Goal: Task Accomplishment & Management: Manage account settings

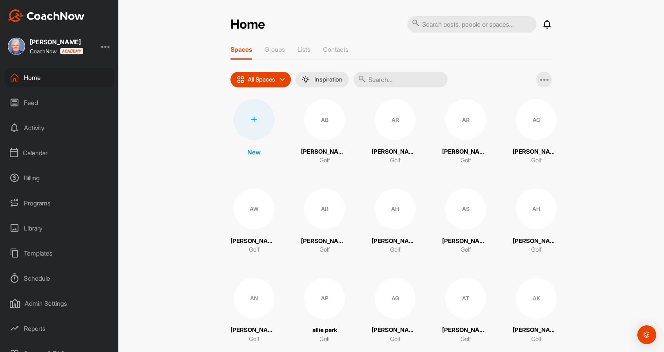
click at [36, 151] on div "Calendar" at bounding box center [59, 153] width 110 height 20
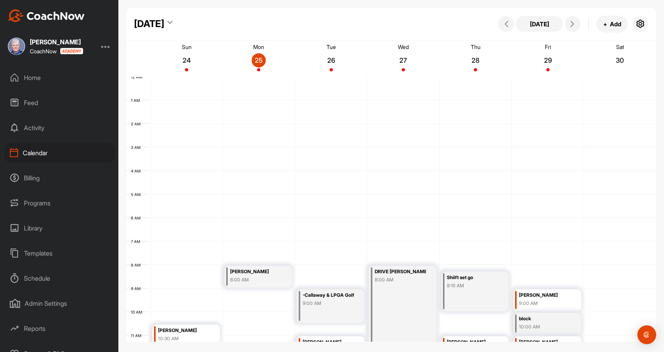
scroll to position [136, 0]
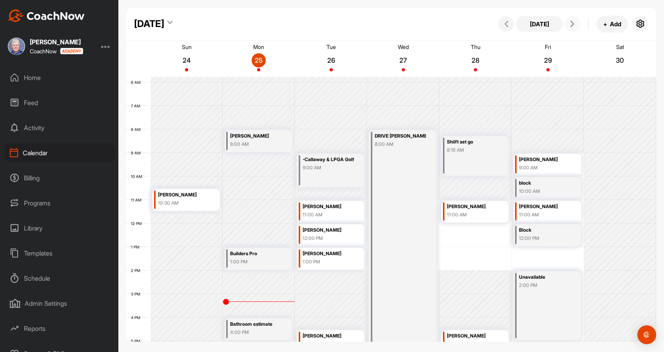
click at [572, 23] on icon at bounding box center [572, 24] width 6 height 6
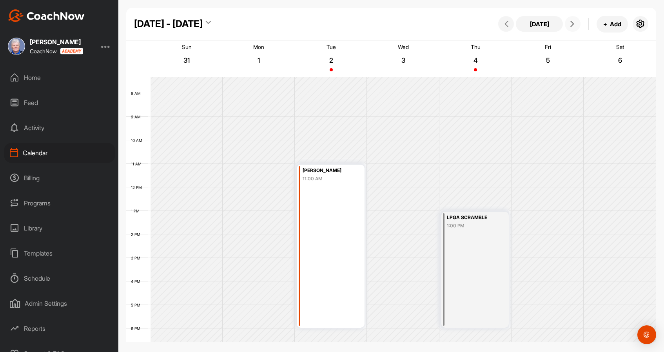
scroll to position [170, 0]
click at [38, 151] on div "Calendar" at bounding box center [59, 153] width 110 height 20
click at [44, 276] on div "Schedule" at bounding box center [59, 278] width 110 height 20
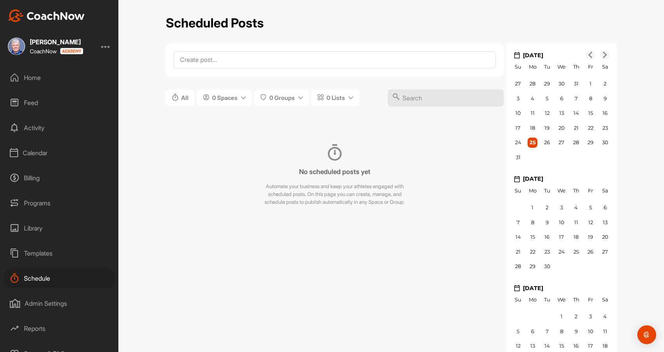
click at [56, 303] on div "Admin Settings" at bounding box center [59, 303] width 110 height 20
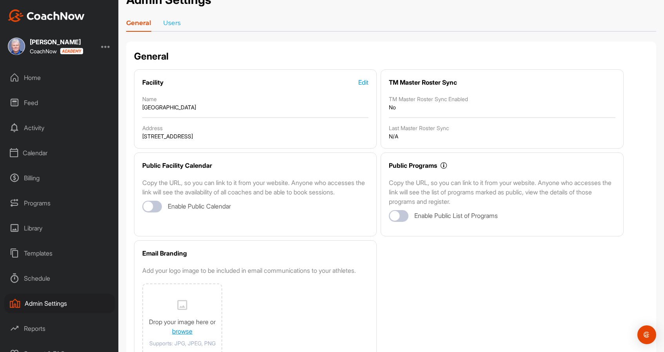
scroll to position [11, 0]
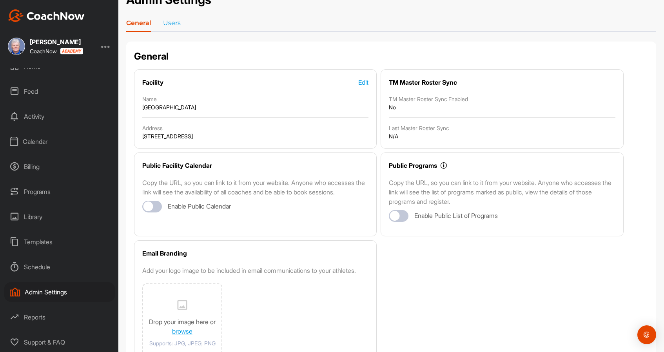
click at [36, 142] on div "Calendar" at bounding box center [59, 142] width 110 height 20
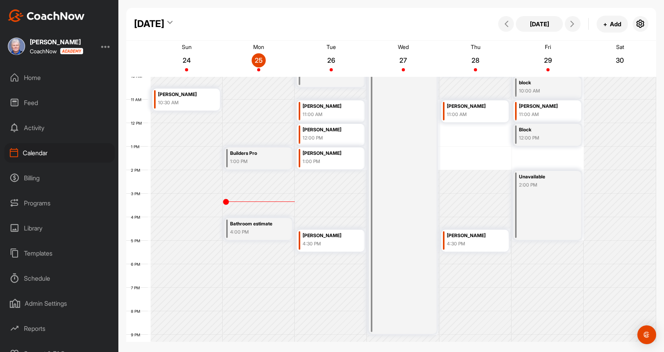
scroll to position [299, 0]
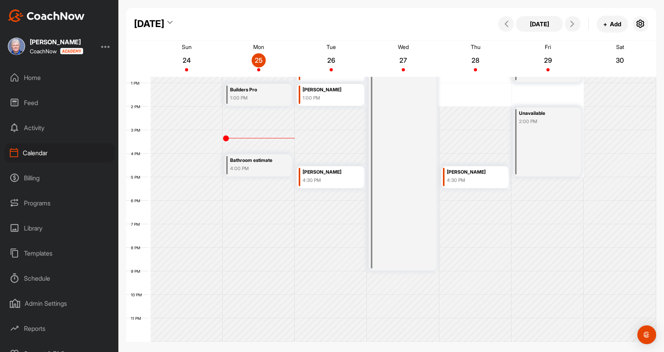
click at [45, 277] on div "Schedule" at bounding box center [59, 278] width 110 height 20
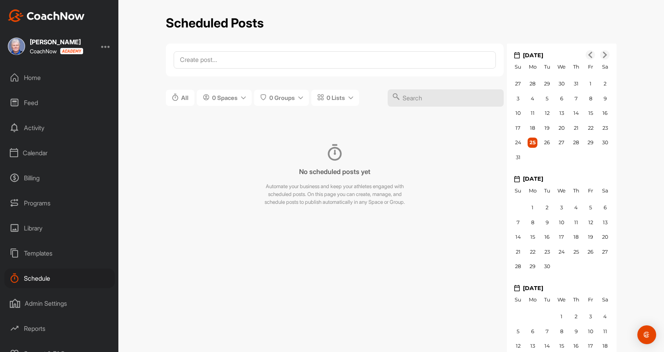
click at [36, 127] on div "Activity" at bounding box center [59, 128] width 110 height 20
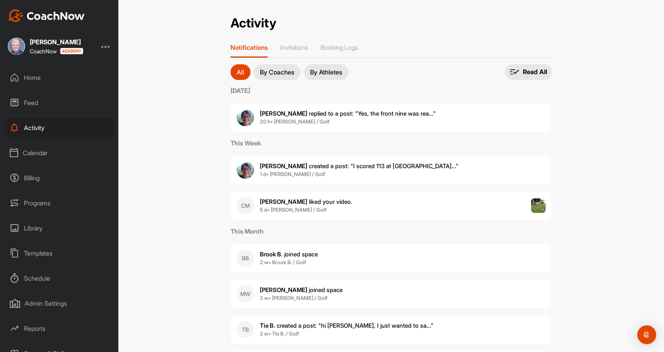
scroll to position [11, 0]
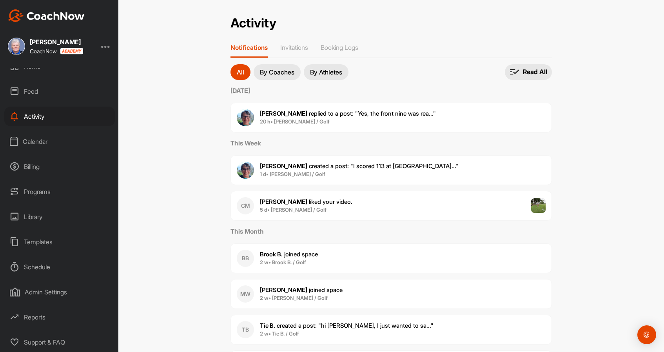
click at [37, 292] on div "Admin Settings" at bounding box center [59, 292] width 110 height 20
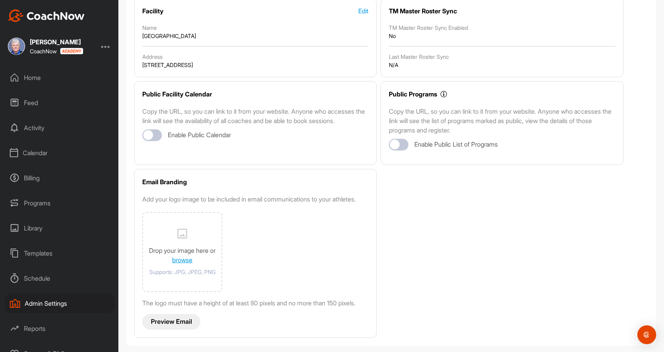
scroll to position [109, 0]
click at [42, 277] on div "Schedule" at bounding box center [59, 278] width 110 height 20
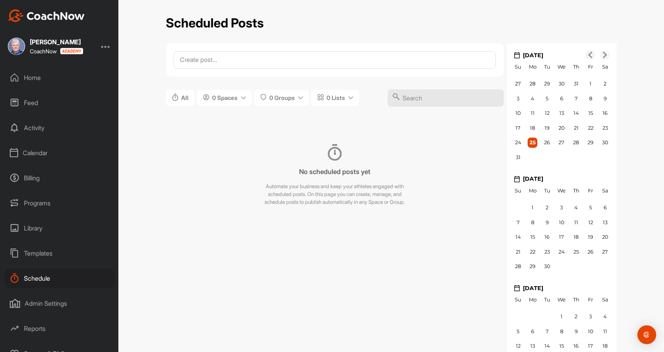
click at [33, 77] on div "Home" at bounding box center [59, 78] width 110 height 20
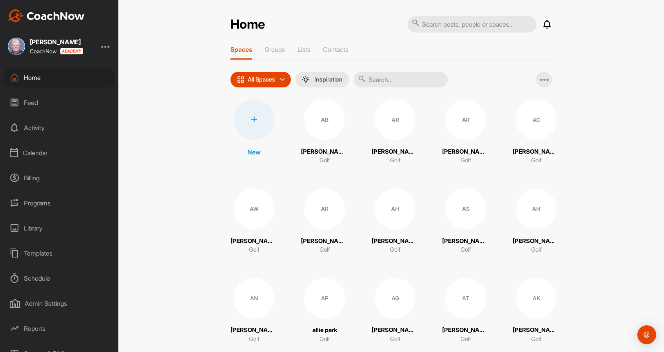
click at [36, 301] on div "Admin Settings" at bounding box center [59, 303] width 110 height 20
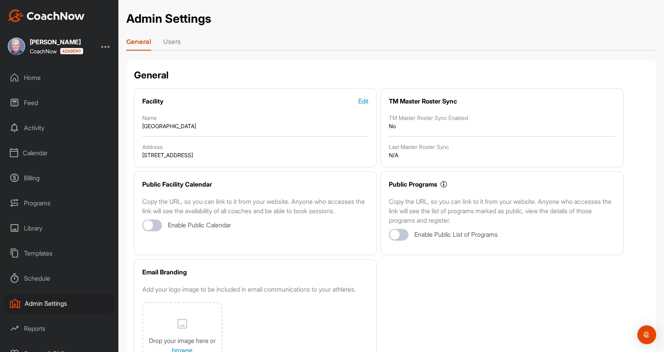
click at [168, 43] on link "Users" at bounding box center [172, 43] width 18 height 13
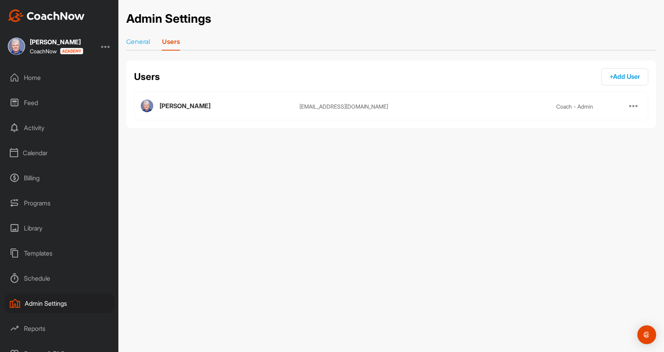
click at [42, 279] on div "Schedule" at bounding box center [59, 278] width 110 height 20
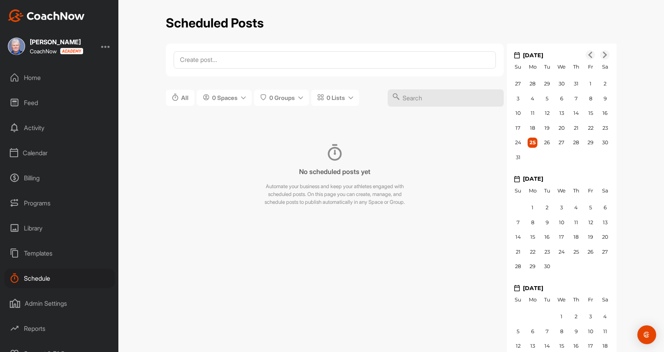
click at [104, 44] on div at bounding box center [105, 46] width 9 height 9
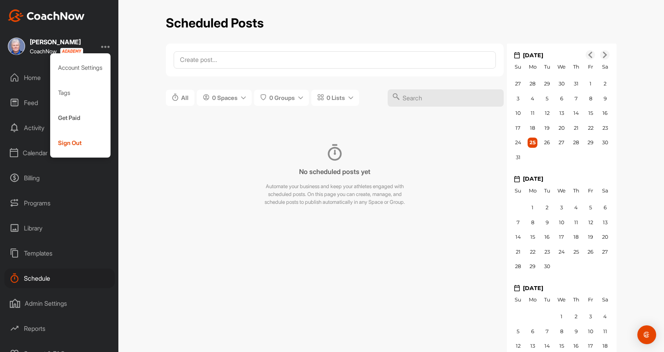
click at [29, 154] on div "Calendar" at bounding box center [59, 153] width 110 height 20
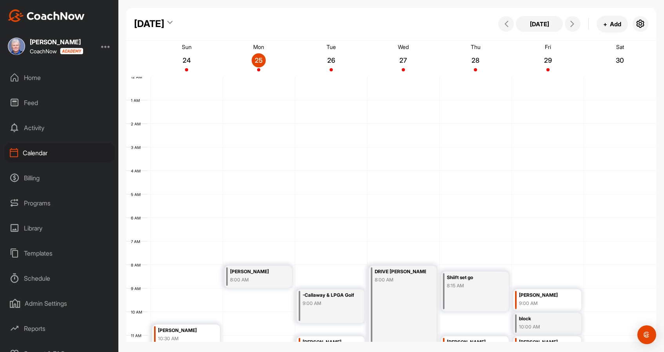
scroll to position [136, 0]
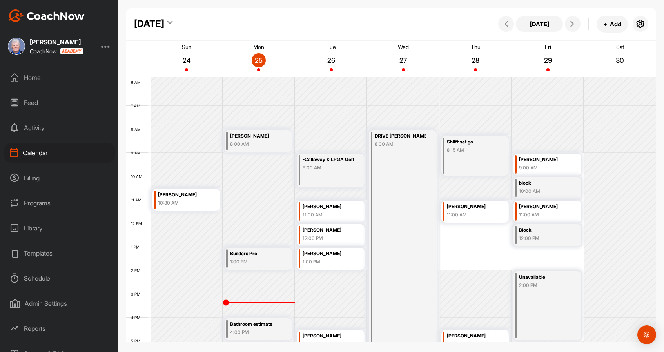
click at [34, 125] on div "Activity" at bounding box center [59, 128] width 110 height 20
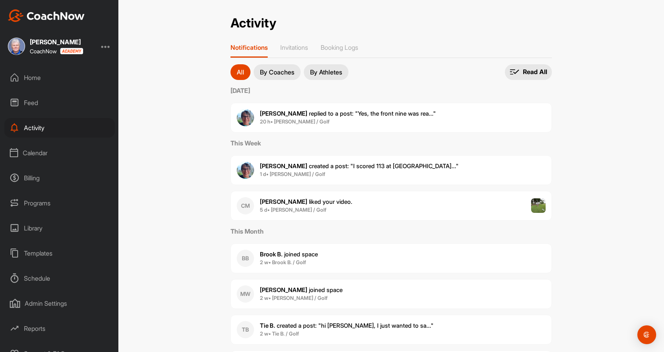
click at [36, 275] on div "Schedule" at bounding box center [59, 278] width 110 height 20
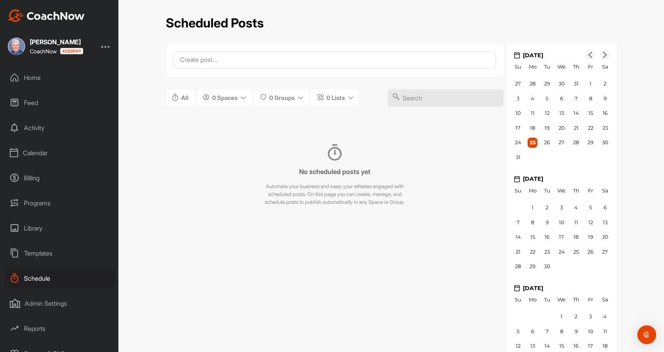
scroll to position [11, 0]
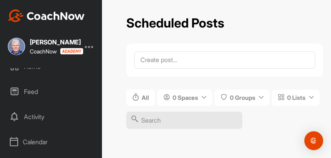
click at [244, 110] on div "All 0 Spaces 0 Groups 0 Lists" at bounding box center [224, 108] width 197 height 39
click at [233, 122] on div "All 0 Spaces 0 Groups 0 Lists" at bounding box center [224, 108] width 197 height 39
click at [41, 115] on div "Activity" at bounding box center [51, 117] width 94 height 20
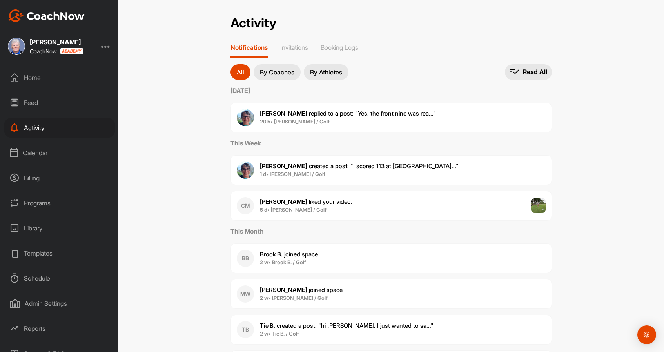
click at [29, 74] on div "Home" at bounding box center [59, 78] width 110 height 20
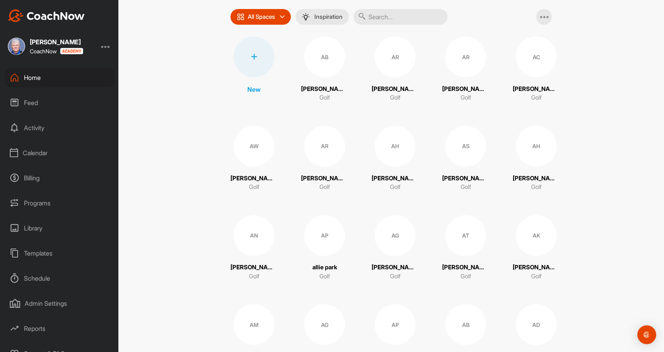
scroll to position [65, 0]
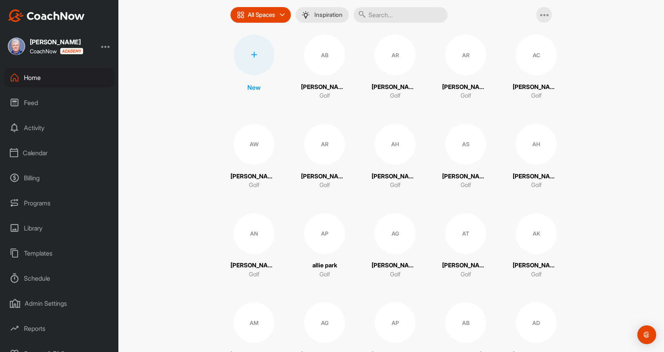
click at [33, 127] on div "Activity" at bounding box center [59, 128] width 110 height 20
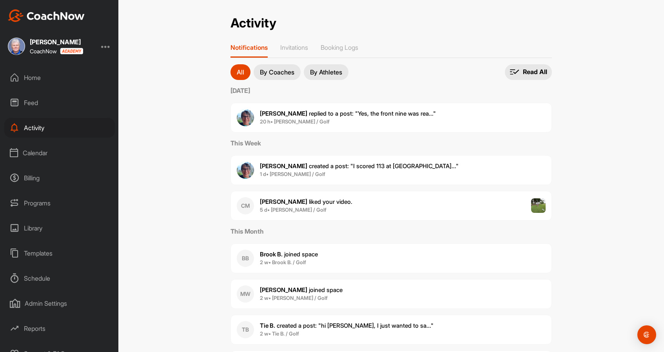
click at [37, 252] on div "Templates" at bounding box center [59, 253] width 110 height 20
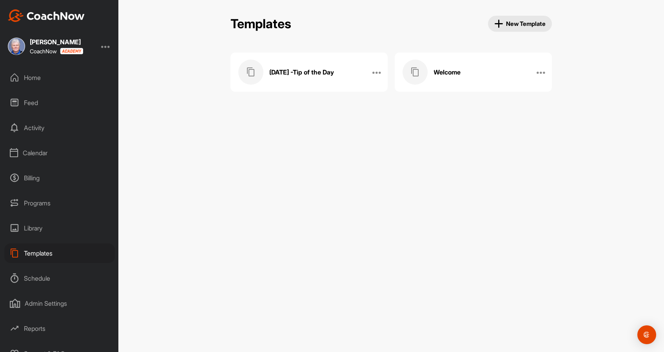
click at [35, 274] on div "Schedule" at bounding box center [59, 278] width 110 height 20
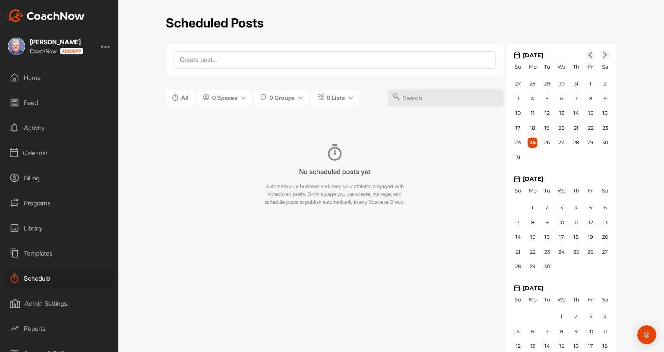
scroll to position [11, 0]
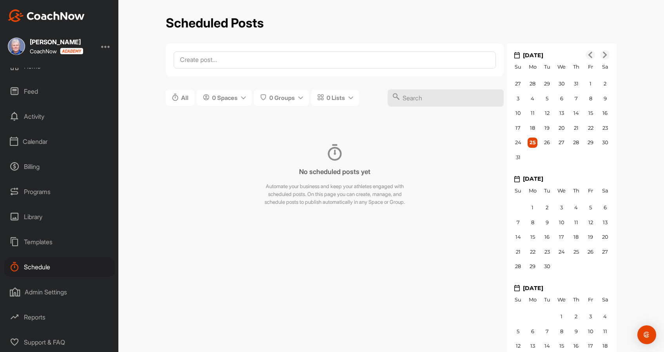
click at [36, 291] on div "Admin Settings" at bounding box center [59, 292] width 110 height 20
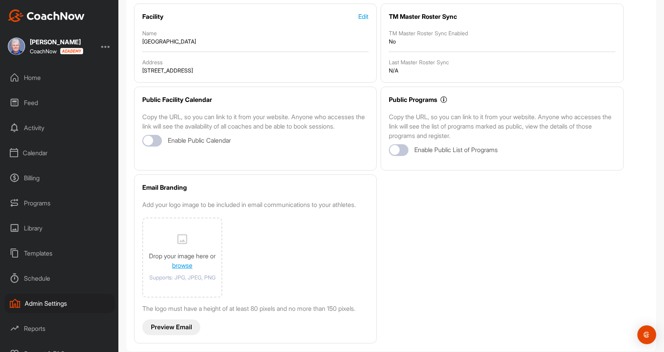
scroll to position [85, 0]
click at [150, 139] on div at bounding box center [148, 140] width 10 height 10
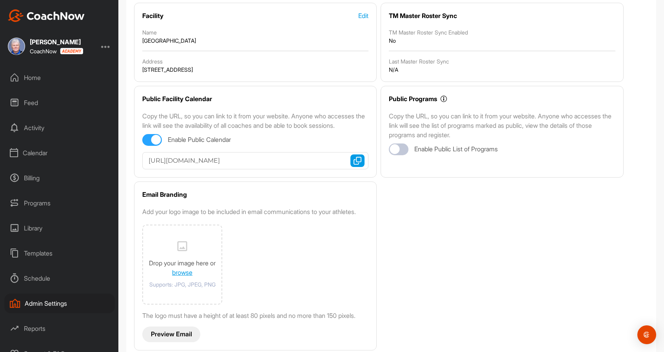
click at [185, 161] on input "[URL][DOMAIN_NAME]" at bounding box center [255, 160] width 226 height 17
click at [356, 160] on img "button" at bounding box center [357, 161] width 8 height 8
click at [158, 140] on div at bounding box center [156, 140] width 10 height 10
checkbox input "false"
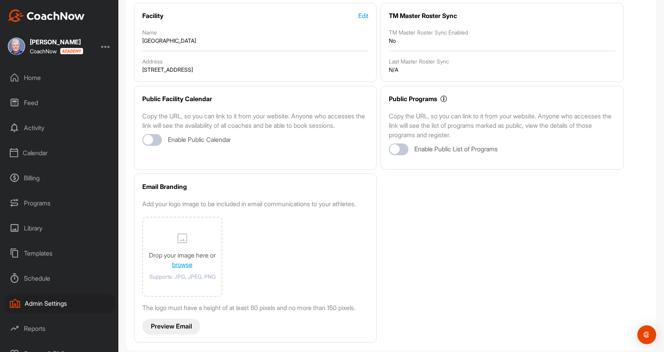
click at [35, 302] on div "Admin Settings" at bounding box center [59, 303] width 110 height 20
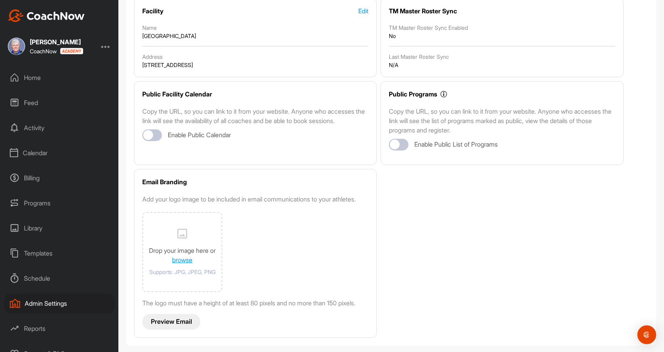
scroll to position [0, 0]
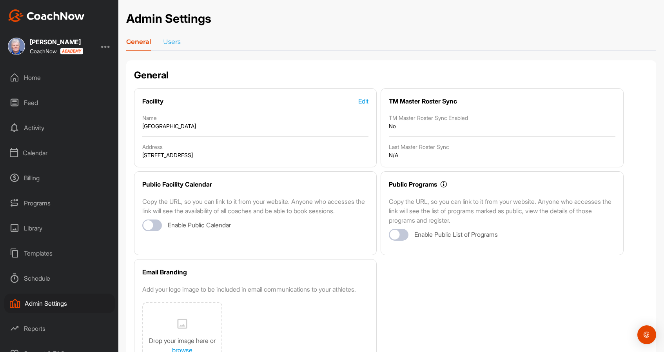
click at [31, 77] on div "Home" at bounding box center [59, 78] width 110 height 20
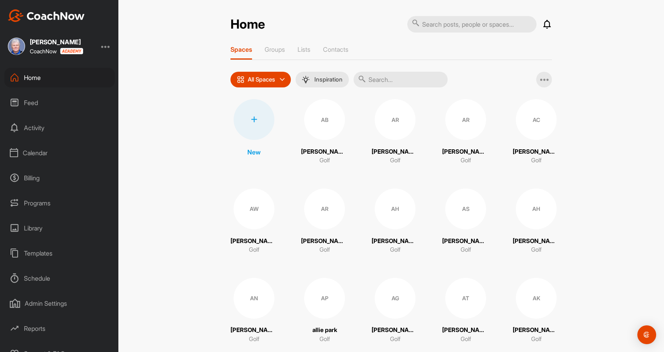
click at [35, 326] on div "Reports" at bounding box center [59, 329] width 110 height 20
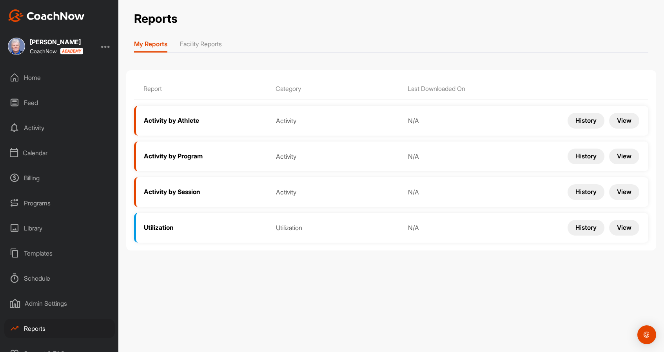
click at [183, 119] on span "Activity by Athlete" at bounding box center [171, 120] width 55 height 8
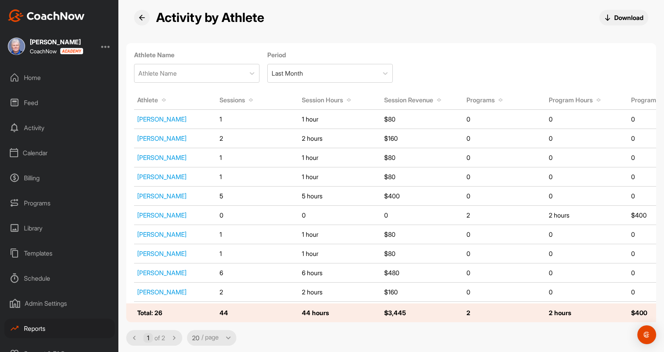
scroll to position [11, 0]
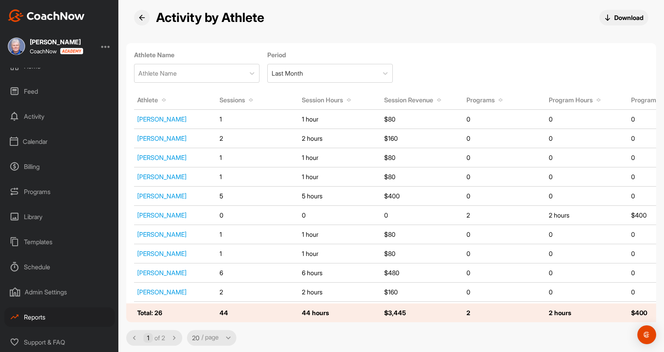
click at [48, 342] on div "Support & FAQ" at bounding box center [59, 342] width 110 height 20
click at [38, 141] on div "Calendar" at bounding box center [59, 142] width 110 height 20
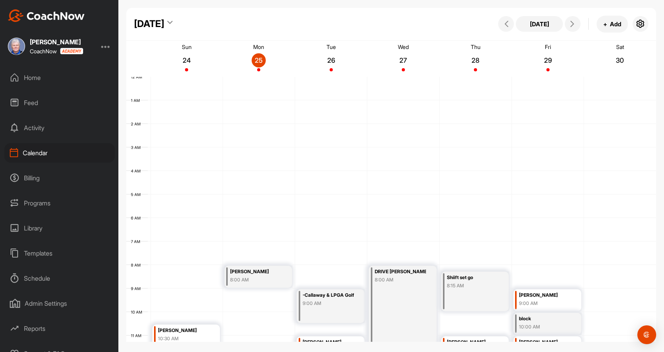
scroll to position [136, 0]
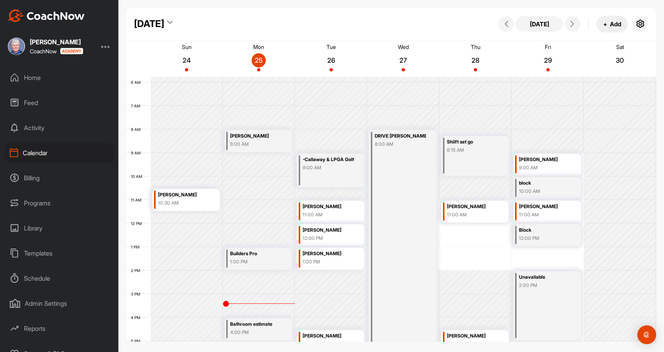
click at [614, 22] on button "+ Add" at bounding box center [611, 24] width 31 height 17
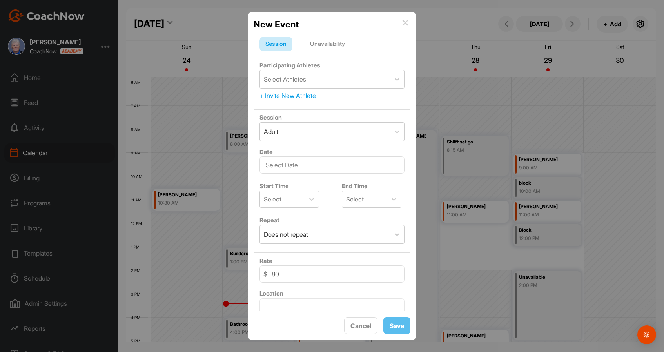
click at [404, 22] on img at bounding box center [405, 23] width 6 height 6
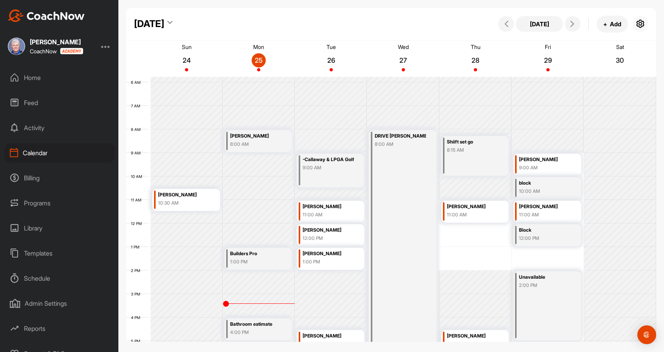
click at [641, 23] on icon "button" at bounding box center [640, 23] width 9 height 9
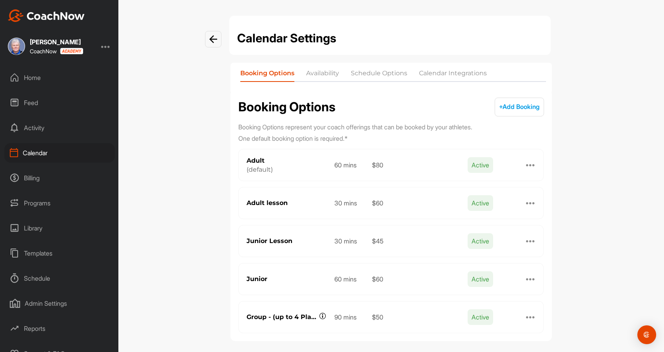
click at [322, 74] on li "Availability" at bounding box center [322, 75] width 33 height 13
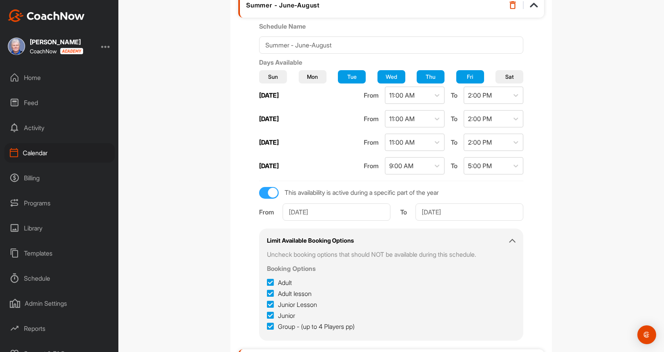
scroll to position [134, 0]
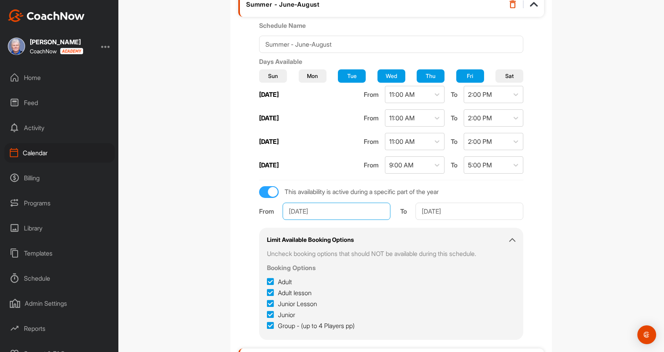
click at [341, 212] on input "[DATE]" at bounding box center [336, 211] width 108 height 17
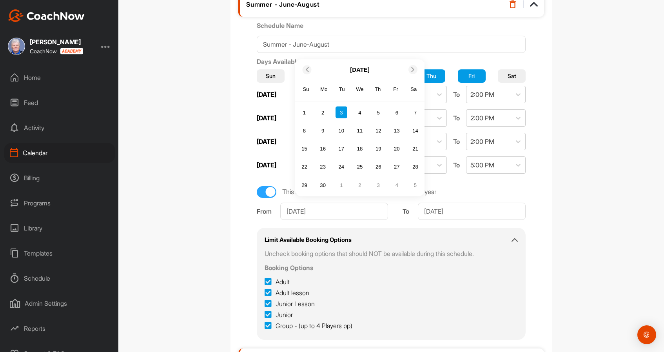
click at [411, 69] on icon at bounding box center [412, 69] width 5 height 5
click at [411, 69] on div "Sa" at bounding box center [414, 71] width 10 height 10
click at [412, 51] on icon at bounding box center [412, 51] width 5 height 5
click at [340, 110] on div "2" at bounding box center [341, 113] width 12 height 12
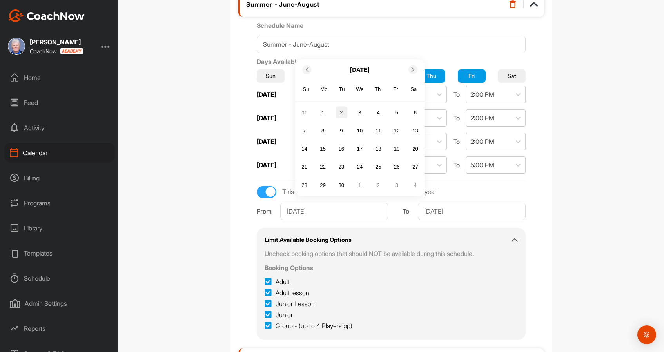
type input "[DATE]"
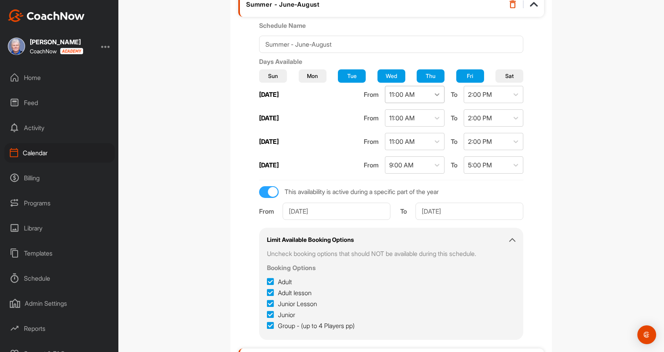
click at [433, 93] on icon at bounding box center [437, 95] width 8 height 8
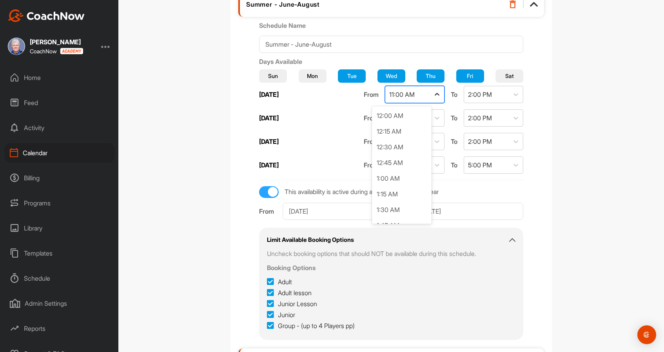
scroll to position [594, 0]
click at [402, 147] on div "10:00 AM" at bounding box center [402, 148] width 60 height 16
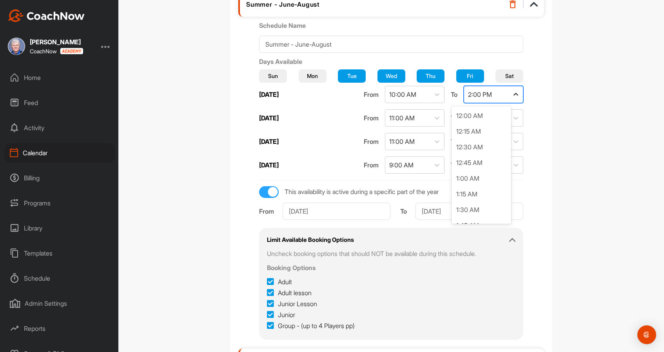
click at [512, 94] on icon at bounding box center [516, 95] width 8 height 8
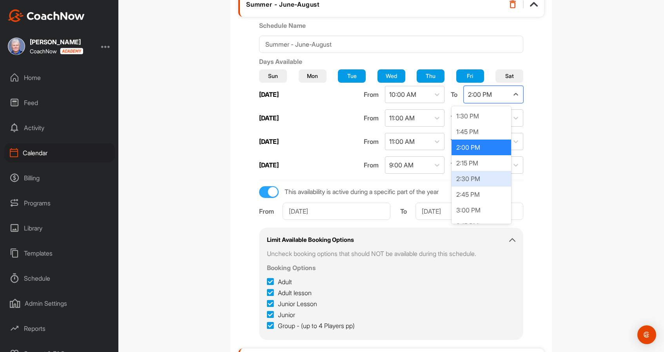
scroll to position [855, 0]
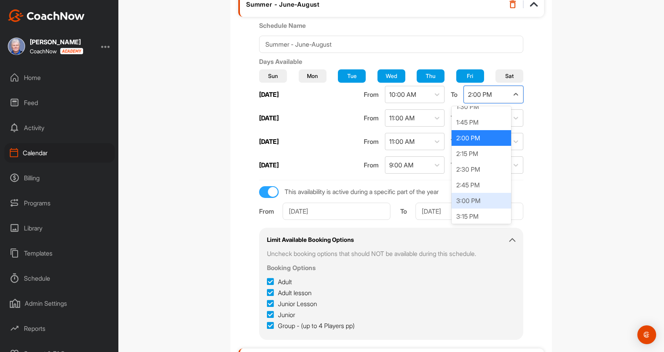
click at [476, 198] on div "3:00 PM" at bounding box center [481, 201] width 60 height 16
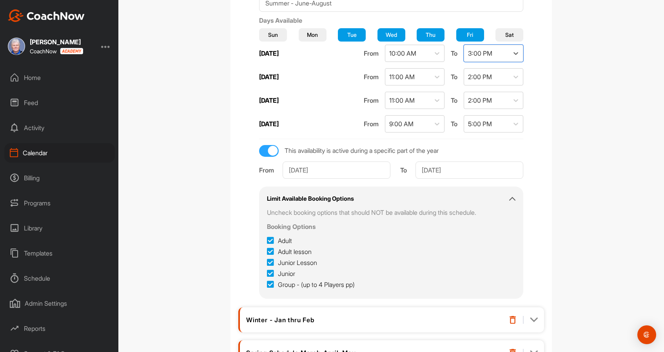
scroll to position [164, 0]
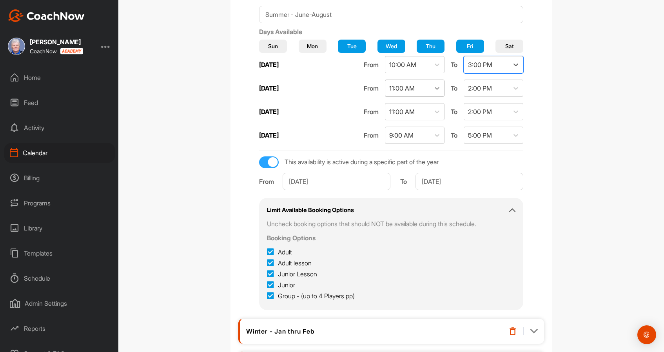
click at [433, 89] on icon at bounding box center [437, 88] width 8 height 8
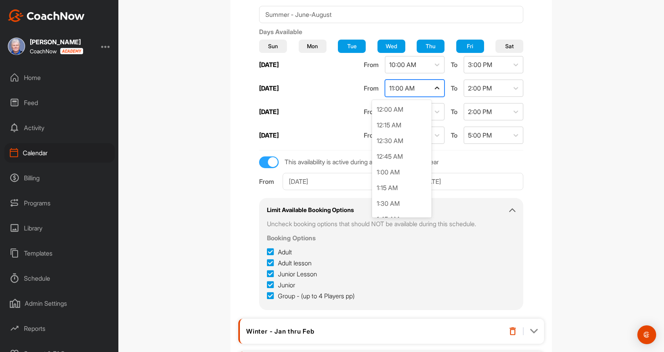
scroll to position [594, 0]
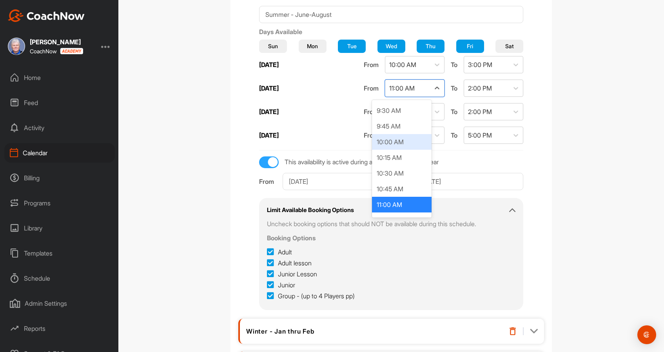
click at [409, 141] on div "10:00 AM" at bounding box center [402, 142] width 60 height 16
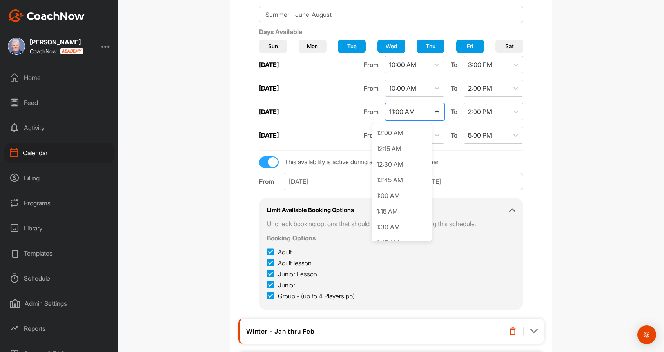
click at [433, 111] on icon at bounding box center [437, 112] width 8 height 8
click at [413, 168] on div "10:00 AM" at bounding box center [402, 166] width 60 height 16
click at [433, 135] on icon at bounding box center [437, 135] width 8 height 8
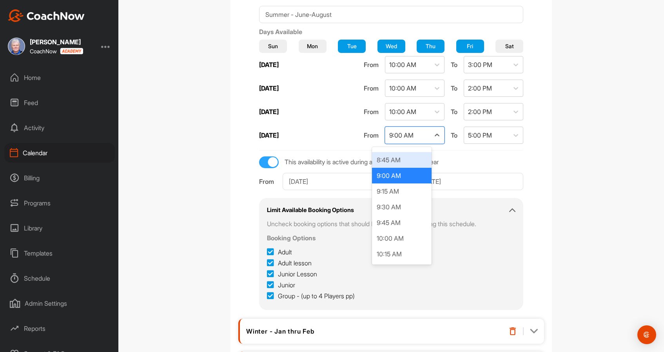
scroll to position [548, 0]
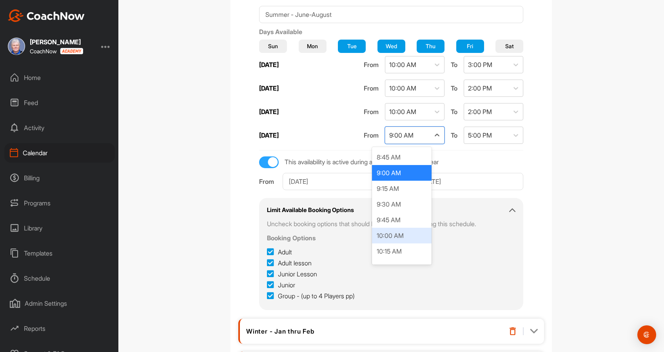
click at [412, 233] on div "10:00 AM" at bounding box center [402, 236] width 60 height 16
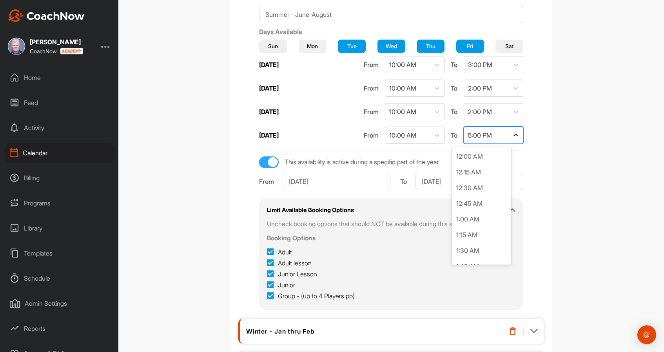
click at [512, 135] on icon at bounding box center [516, 135] width 8 height 8
click at [475, 172] on div "3:00 PM" at bounding box center [481, 174] width 60 height 16
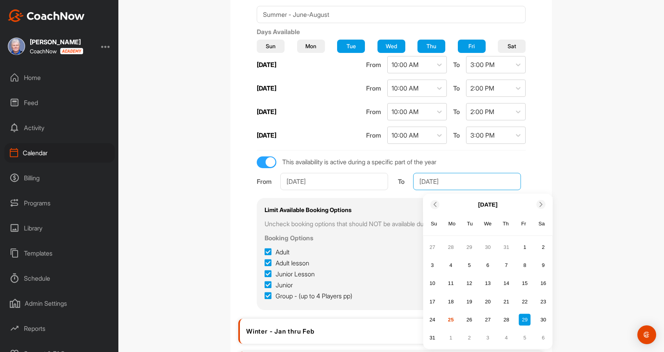
click at [478, 181] on input "[DATE]" at bounding box center [467, 181] width 108 height 17
click at [542, 203] on icon at bounding box center [540, 204] width 5 height 5
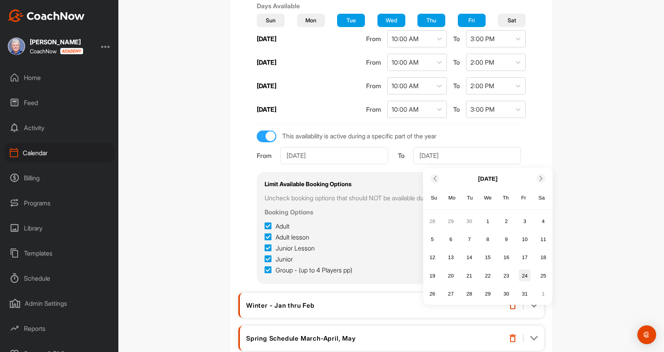
scroll to position [191, 0]
click at [524, 292] on div "31" at bounding box center [525, 293] width 12 height 12
type input "[DATE]"
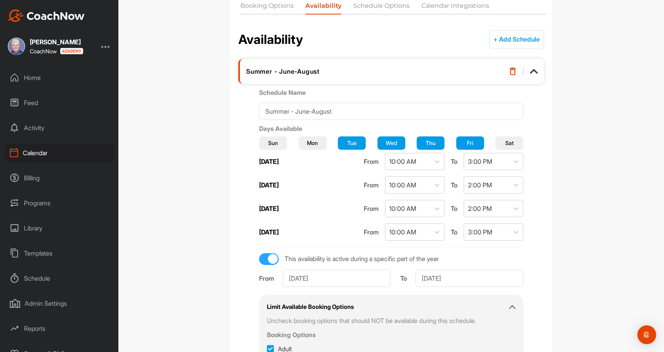
scroll to position [67, 0]
click at [324, 69] on div "Summer - June-August" at bounding box center [370, 72] width 248 height 8
click at [321, 73] on div "Summer - June-August" at bounding box center [370, 72] width 248 height 8
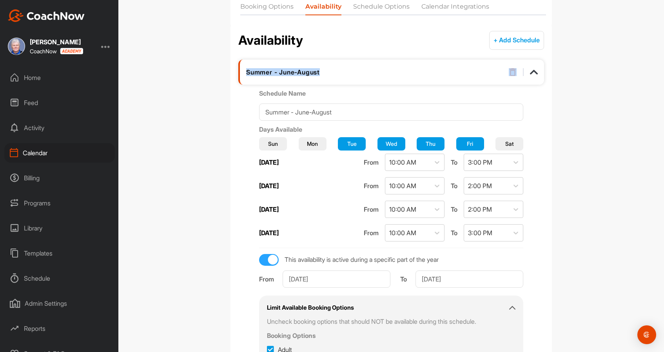
click at [321, 73] on div "Summer - June-August" at bounding box center [370, 72] width 248 height 8
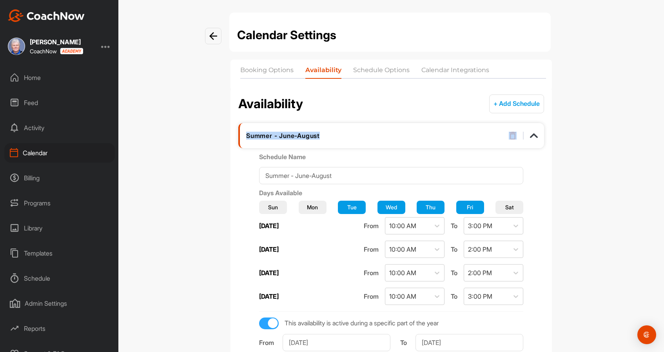
scroll to position [0, 0]
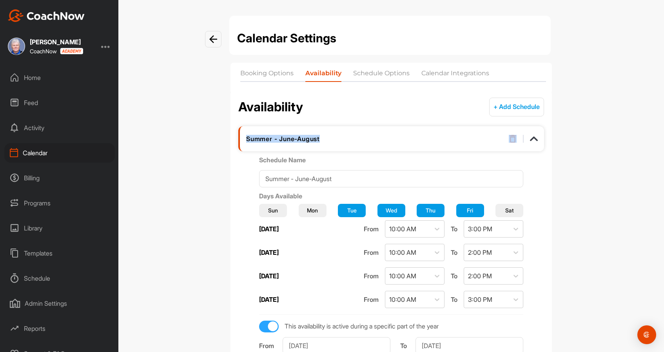
click at [511, 136] on img at bounding box center [513, 139] width 8 height 8
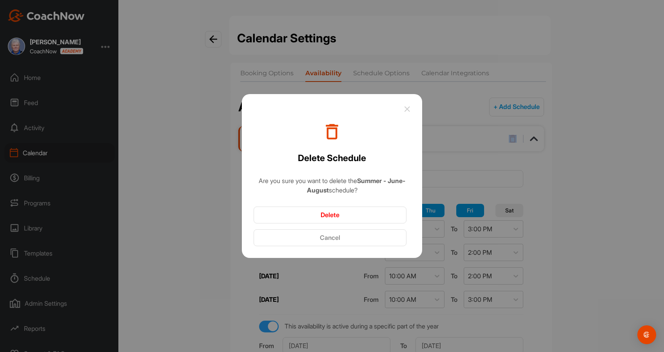
click at [332, 234] on button "Cancel" at bounding box center [330, 237] width 153 height 17
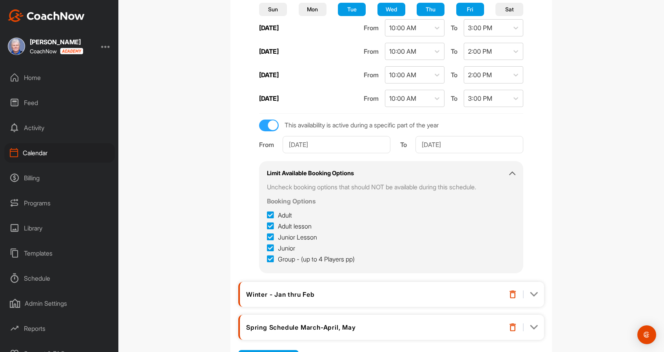
scroll to position [242, 0]
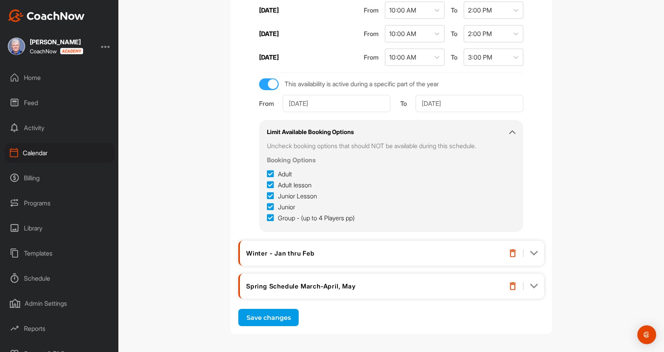
click at [269, 318] on button "Save changes" at bounding box center [268, 317] width 60 height 17
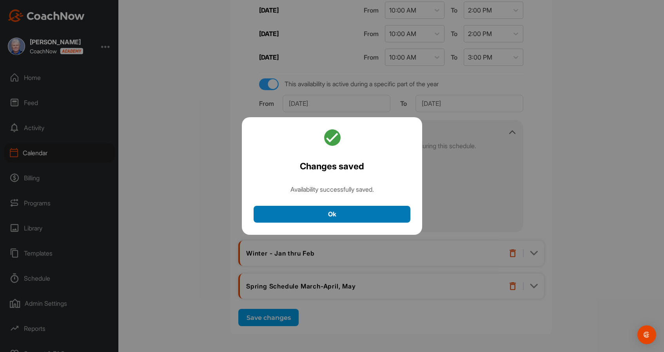
click at [334, 215] on button "Ok" at bounding box center [332, 214] width 157 height 17
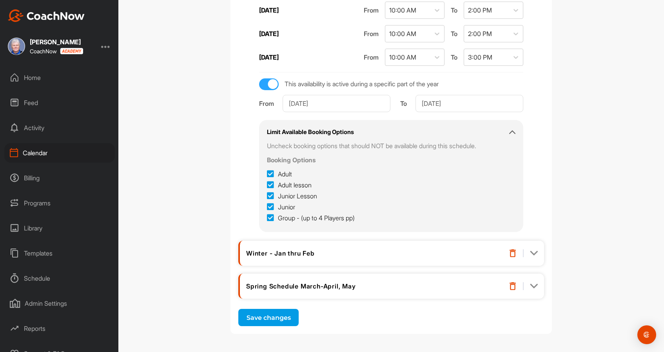
scroll to position [0, 0]
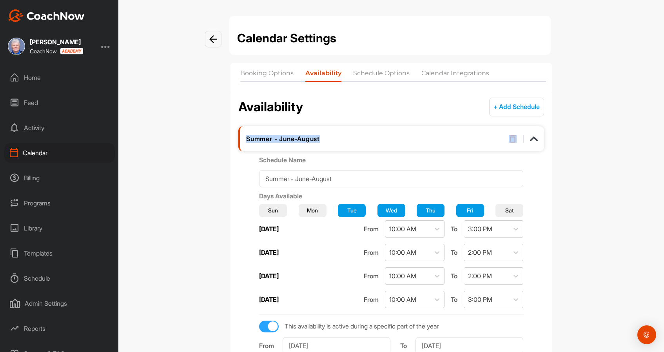
click at [509, 105] on button "+ Add Schedule" at bounding box center [516, 107] width 55 height 19
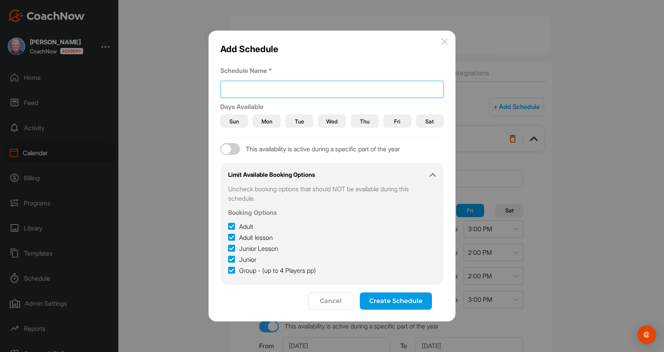
click at [265, 89] on input at bounding box center [331, 89] width 223 height 17
click at [299, 89] on input "Fa" at bounding box center [331, 89] width 223 height 17
type input "Fall Schedule"
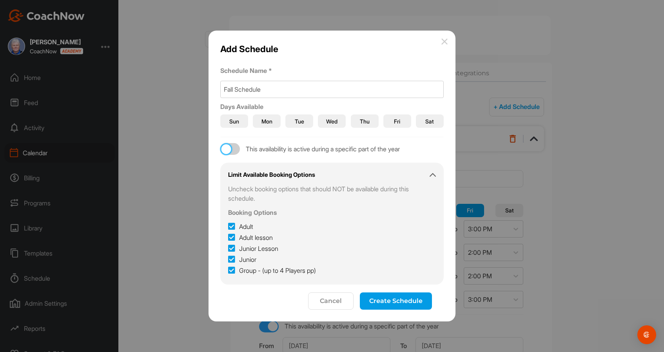
click at [226, 150] on div at bounding box center [226, 149] width 10 height 10
checkbox input "true"
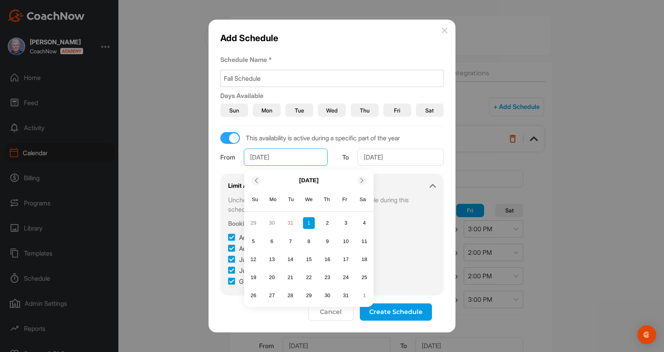
click at [298, 159] on input "[DATE]" at bounding box center [286, 156] width 84 height 17
click at [361, 182] on icon at bounding box center [361, 180] width 5 height 5
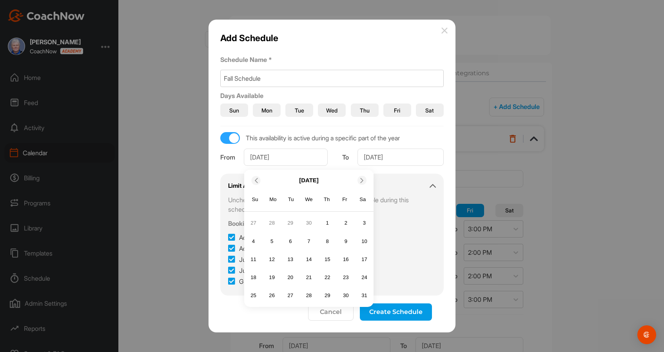
click at [361, 182] on icon at bounding box center [361, 180] width 5 height 5
click at [271, 222] on div "1" at bounding box center [272, 223] width 12 height 12
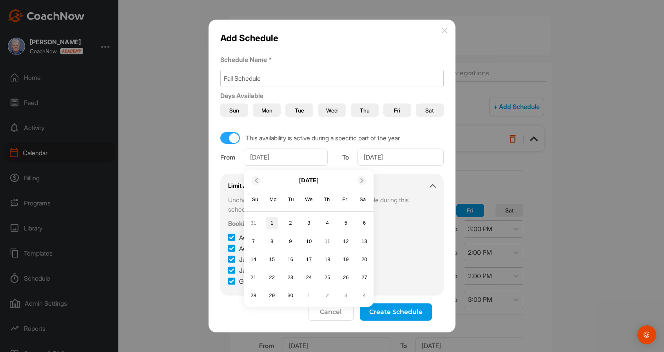
type input "[DATE]"
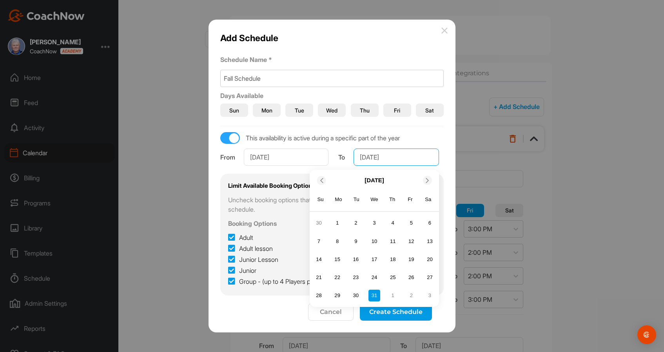
click at [415, 158] on input "[DATE]" at bounding box center [395, 156] width 85 height 17
click at [321, 179] on icon at bounding box center [321, 180] width 5 height 5
click at [413, 222] on div "31" at bounding box center [411, 223] width 12 height 12
type input "[DATE]"
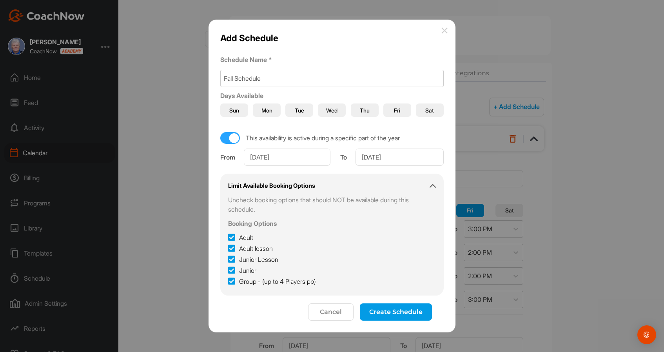
click at [402, 310] on button "Create Schedule" at bounding box center [396, 311] width 72 height 17
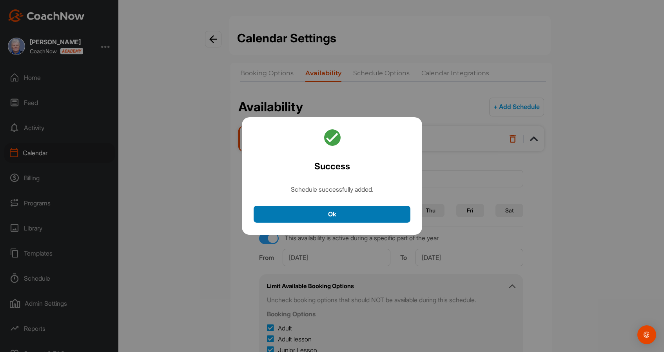
click at [333, 218] on button "Ok" at bounding box center [332, 214] width 157 height 17
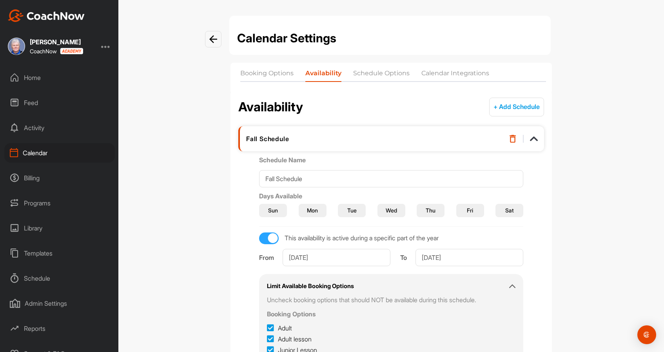
click at [355, 210] on span "Tue" at bounding box center [351, 210] width 9 height 8
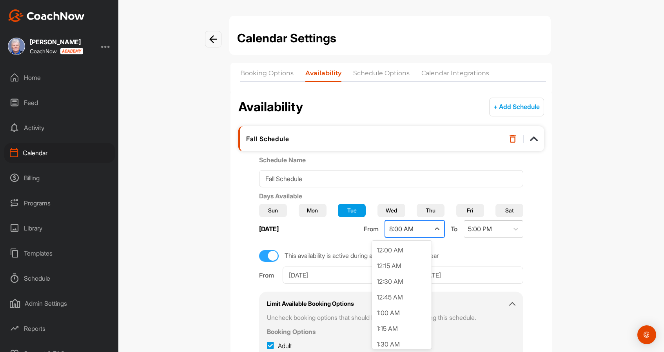
scroll to position [406, 0]
click at [403, 229] on div "8:00 AM" at bounding box center [407, 229] width 45 height 16
click at [396, 291] on div "10:00 AM" at bounding box center [402, 294] width 60 height 16
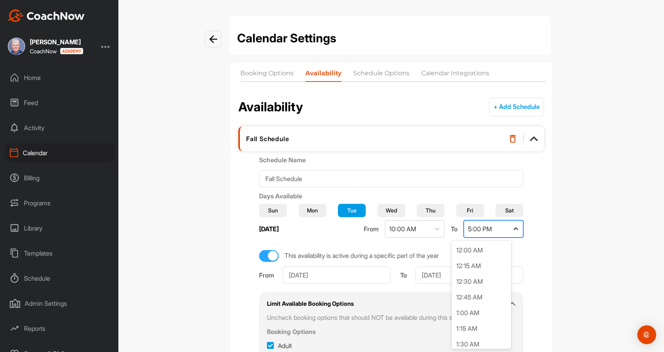
click at [512, 228] on icon at bounding box center [516, 229] width 8 height 8
click at [484, 253] on div "3:00 PM" at bounding box center [481, 253] width 60 height 16
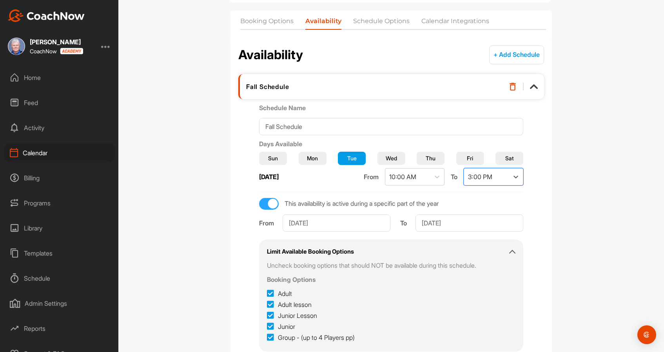
scroll to position [63, 0]
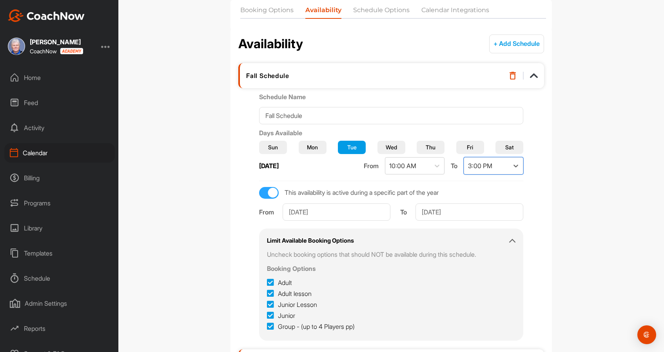
click at [391, 145] on span "Wed" at bounding box center [391, 147] width 11 height 8
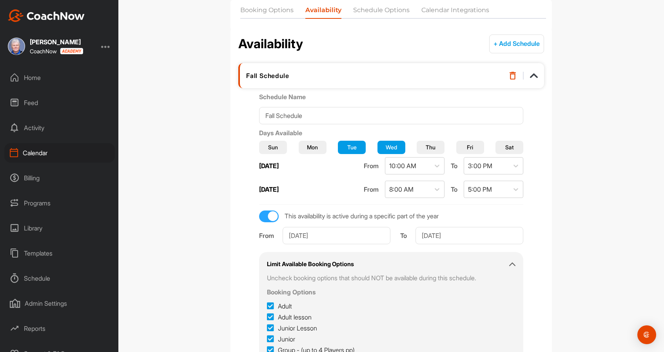
click at [427, 145] on span "Thu" at bounding box center [431, 147] width 10 height 8
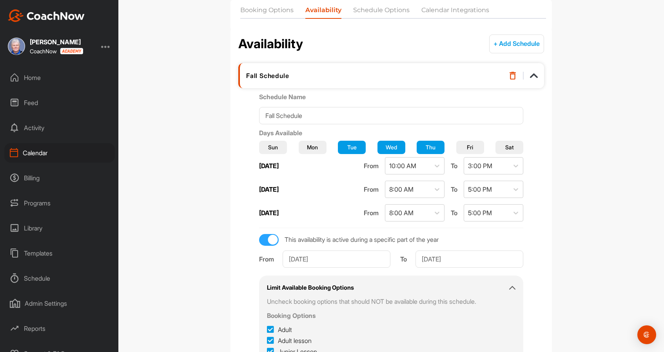
click at [467, 147] on span "Fri" at bounding box center [470, 147] width 6 height 8
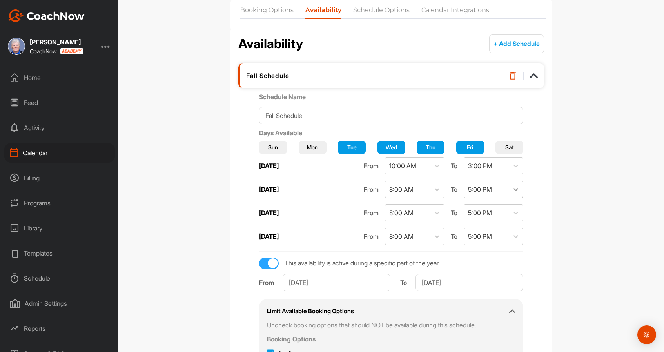
click at [509, 186] on div at bounding box center [516, 189] width 14 height 14
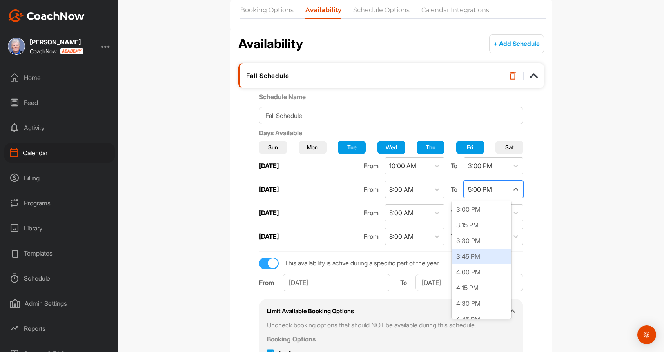
scroll to position [940, 0]
click at [483, 214] on div "3:00 PM" at bounding box center [481, 211] width 60 height 16
click at [435, 189] on icon at bounding box center [437, 189] width 5 height 3
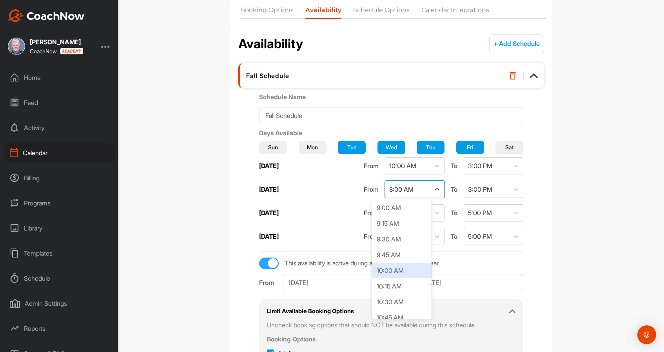
scroll to position [575, 0]
click at [408, 263] on div "10:00 AM" at bounding box center [402, 263] width 60 height 16
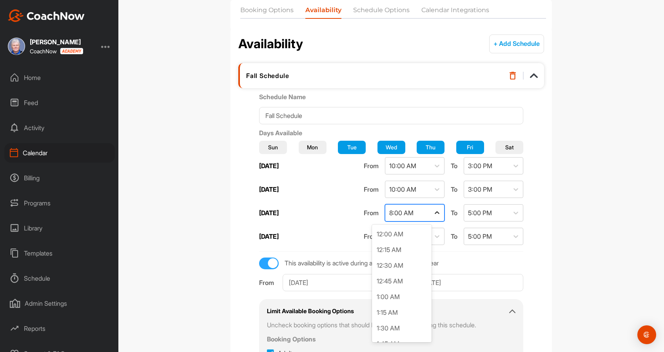
click at [433, 214] on icon at bounding box center [437, 213] width 8 height 8
click at [406, 308] on div "10:00 AM" at bounding box center [402, 310] width 60 height 16
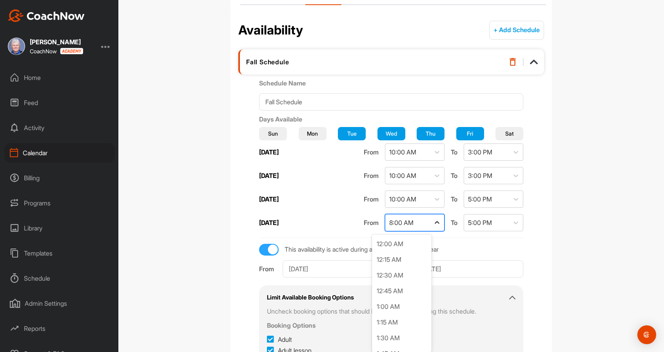
click at [433, 225] on icon at bounding box center [437, 223] width 8 height 8
click at [407, 291] on div "10:00 AM" at bounding box center [402, 294] width 60 height 16
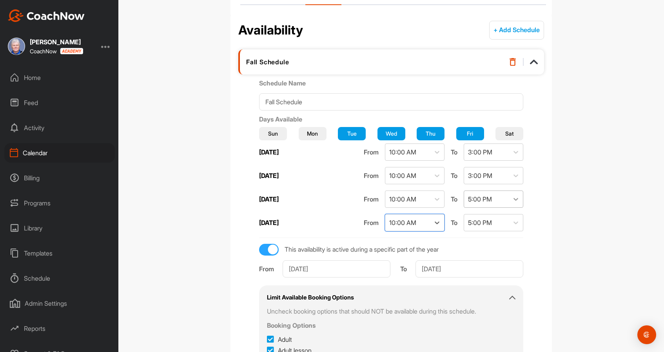
click at [512, 197] on icon at bounding box center [516, 199] width 8 height 8
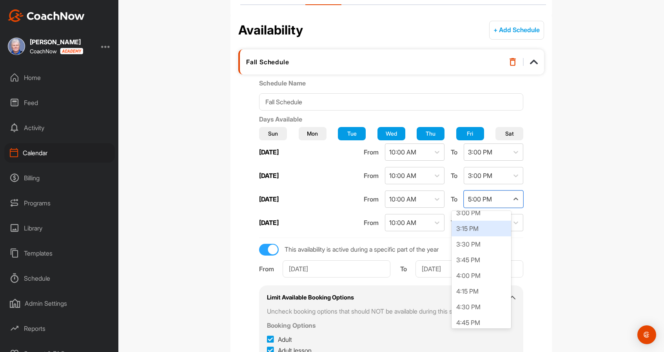
scroll to position [947, 0]
click at [497, 213] on div "3:00 PM" at bounding box center [481, 213] width 60 height 16
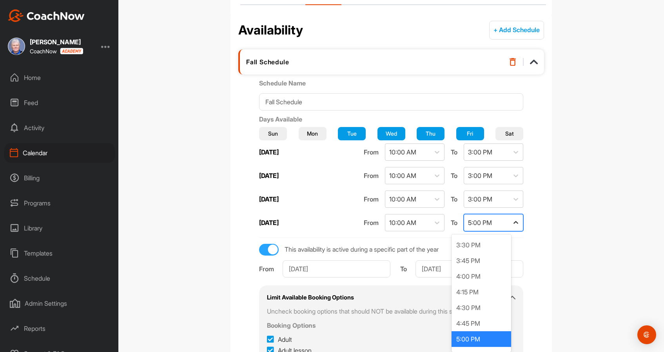
click at [512, 221] on icon at bounding box center [516, 223] width 8 height 8
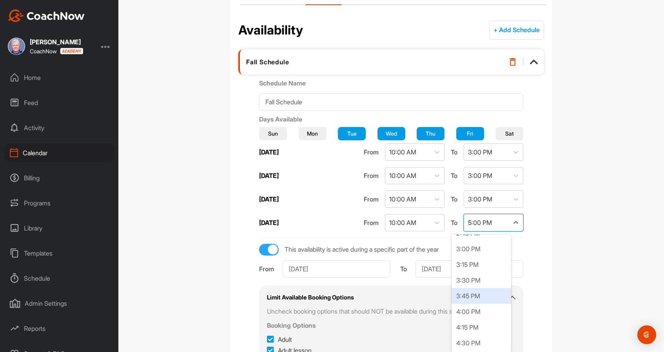
scroll to position [935, 0]
click at [494, 247] on div "3:00 PM" at bounding box center [481, 249] width 60 height 16
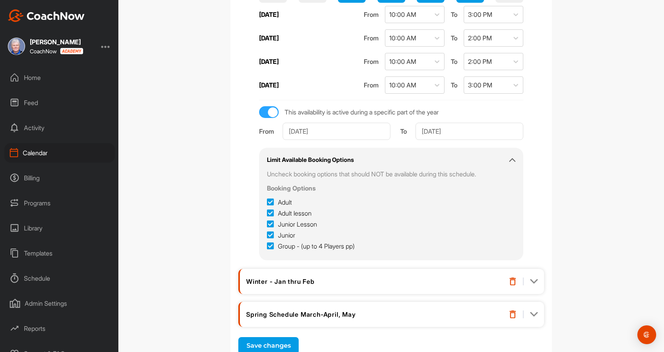
scroll to position [599, 0]
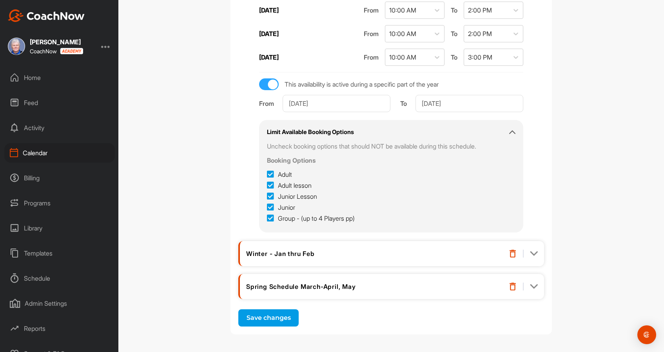
click at [264, 317] on button "Save changes" at bounding box center [268, 317] width 60 height 17
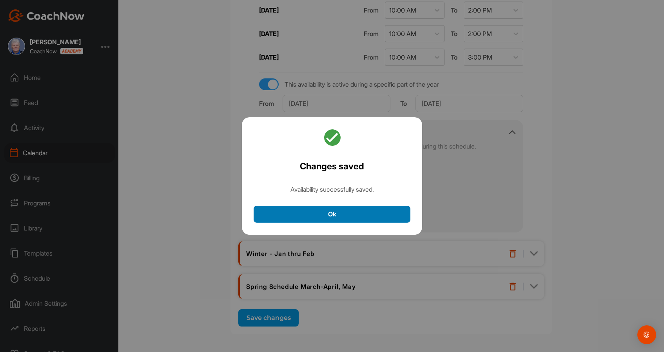
click at [339, 211] on button "Ok" at bounding box center [332, 214] width 157 height 17
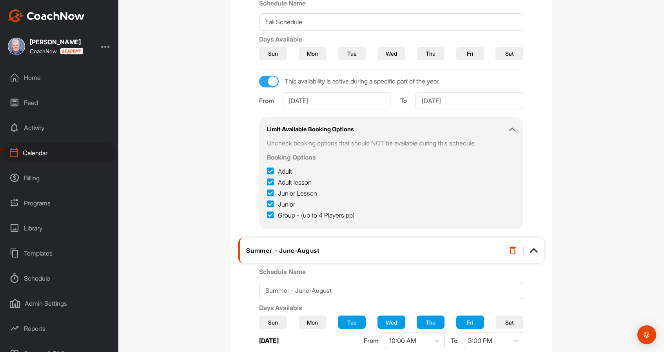
scroll to position [0, 0]
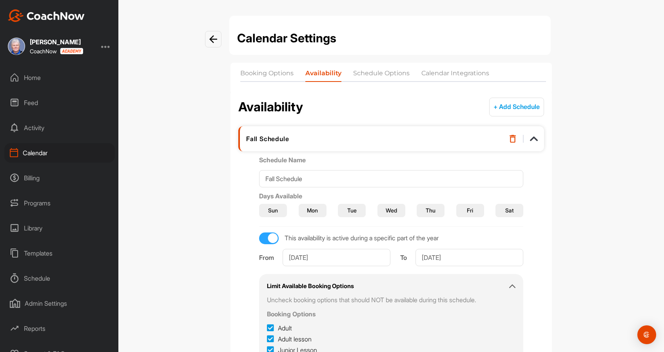
click at [38, 153] on div "Calendar" at bounding box center [59, 153] width 110 height 20
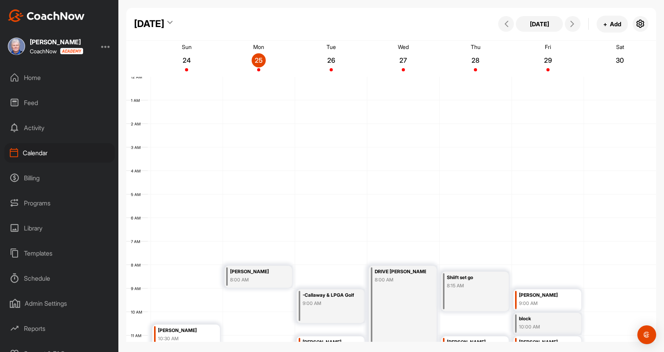
scroll to position [136, 0]
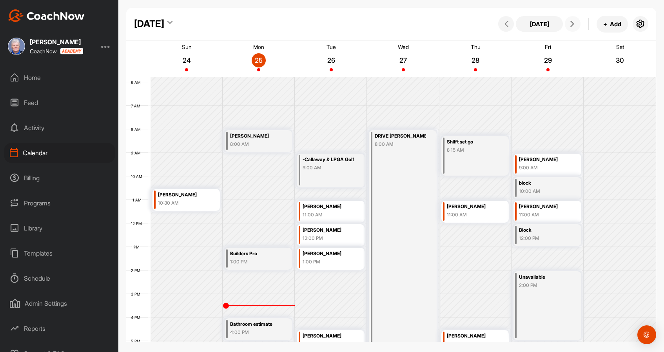
click at [571, 24] on icon at bounding box center [572, 24] width 6 height 6
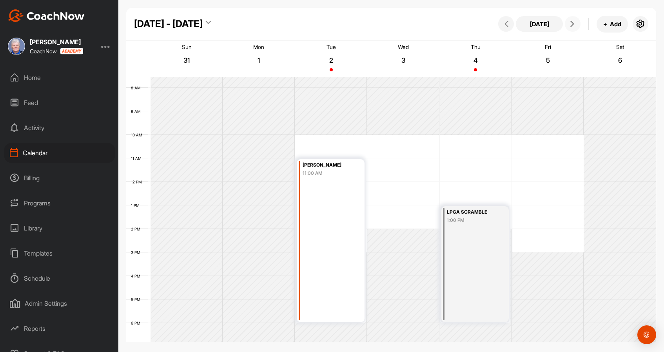
scroll to position [177, 0]
click at [304, 138] on div "12 AM 1 AM 2 AM 3 AM 4 AM 5 AM 6 AM 7 AM 8 AM 9 AM 10 AM 11 AM 12 PM 1 PM 2 PM …" at bounding box center [391, 181] width 530 height 564
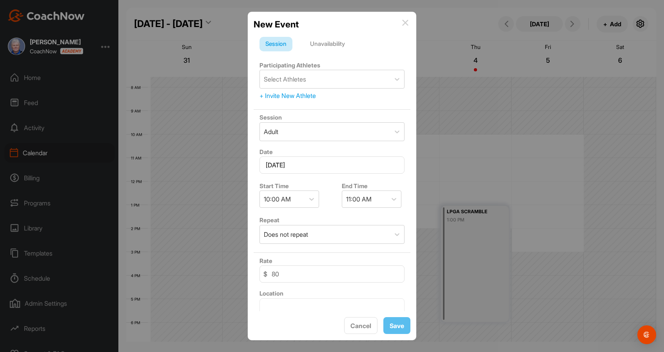
click at [331, 41] on div "Unavailability" at bounding box center [327, 44] width 47 height 15
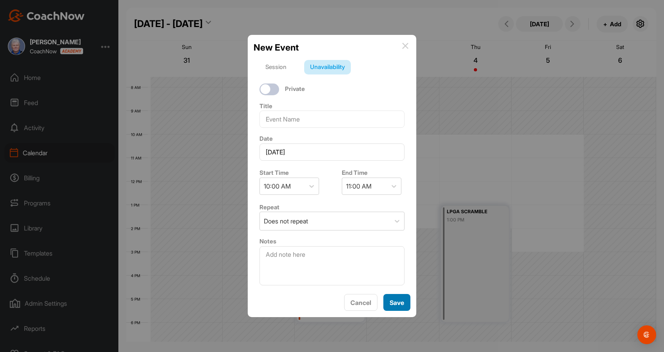
click at [398, 300] on button "Save" at bounding box center [396, 302] width 27 height 17
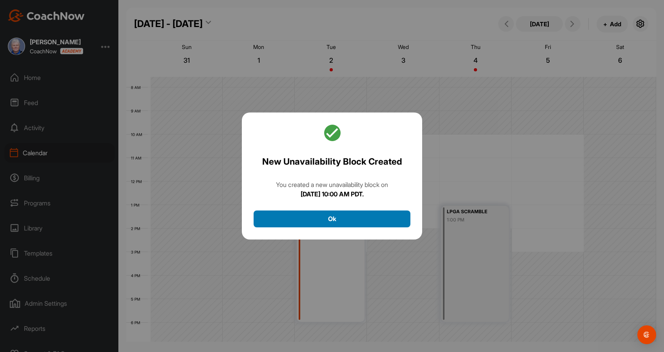
click at [360, 217] on button "Ok" at bounding box center [332, 218] width 157 height 17
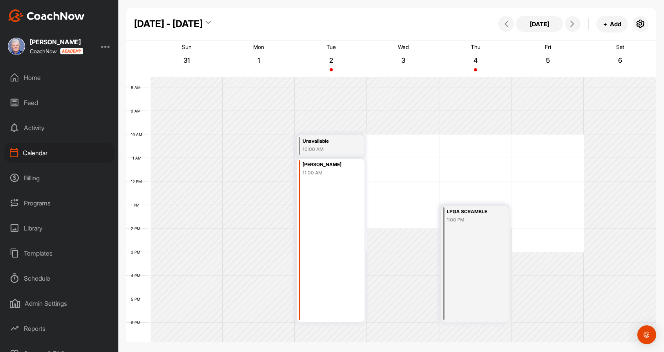
click at [42, 152] on div "Calendar" at bounding box center [59, 153] width 110 height 20
click at [38, 150] on div "Calendar" at bounding box center [59, 153] width 110 height 20
click at [639, 21] on icon "button" at bounding box center [640, 23] width 9 height 9
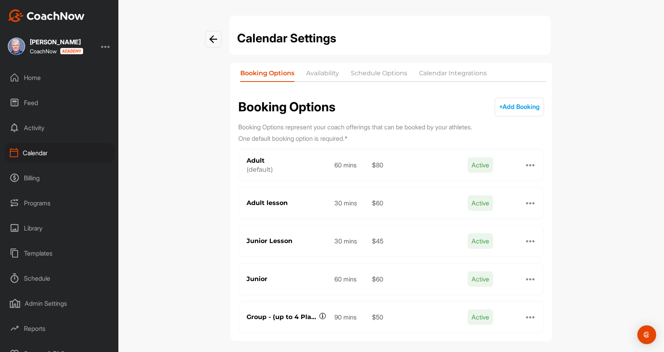
scroll to position [7, 0]
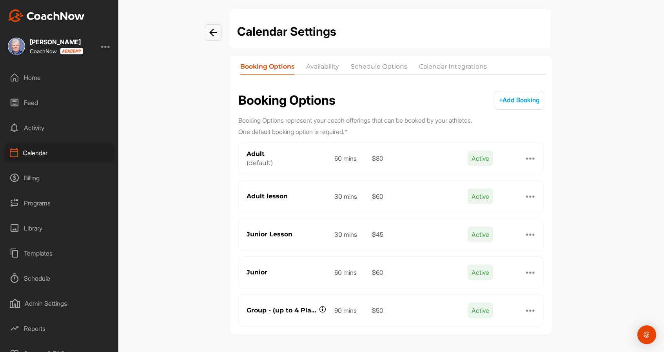
click at [327, 66] on li "Availability" at bounding box center [322, 68] width 33 height 13
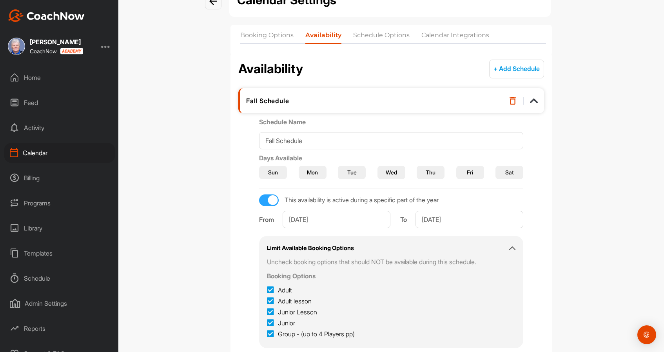
scroll to position [39, 0]
click at [467, 170] on span "Fri" at bounding box center [470, 171] width 6 height 8
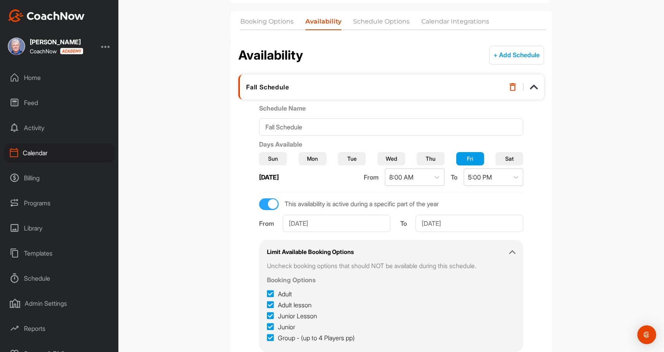
scroll to position [53, 0]
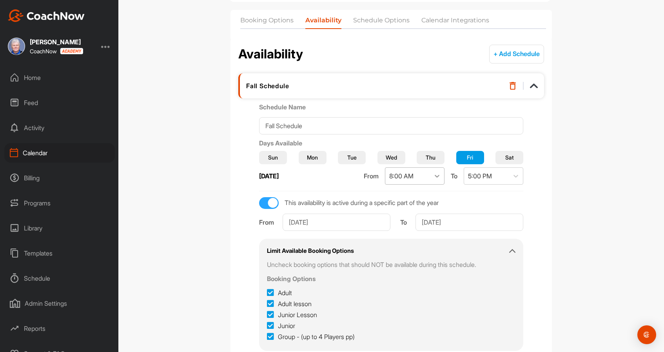
click at [433, 174] on icon at bounding box center [437, 176] width 8 height 8
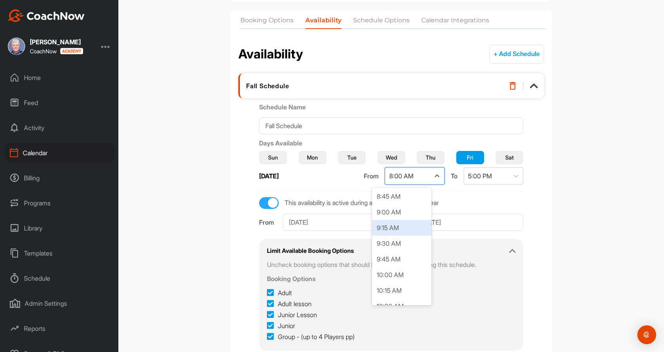
scroll to position [551, 0]
click at [399, 269] on div "10:00 AM" at bounding box center [402, 273] width 60 height 16
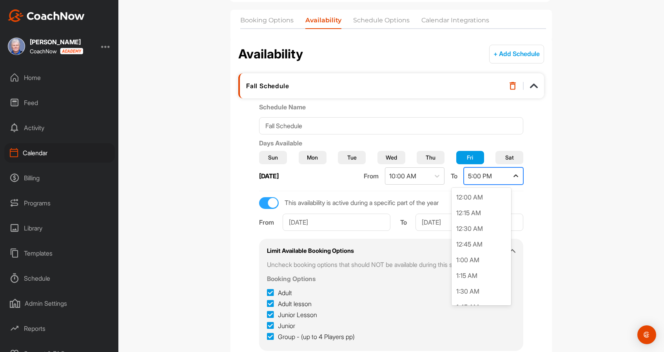
click at [512, 176] on icon at bounding box center [516, 176] width 8 height 8
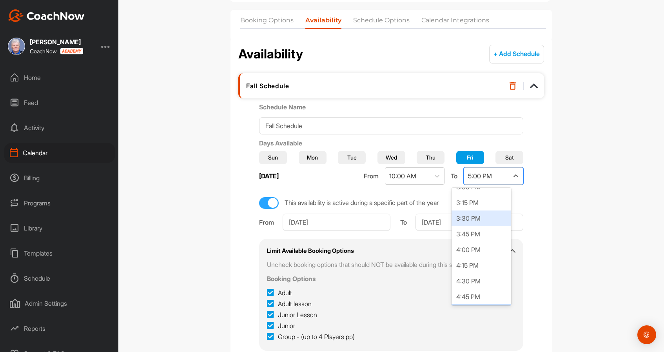
scroll to position [950, 0]
click at [493, 191] on div "3:00 PM" at bounding box center [481, 188] width 60 height 16
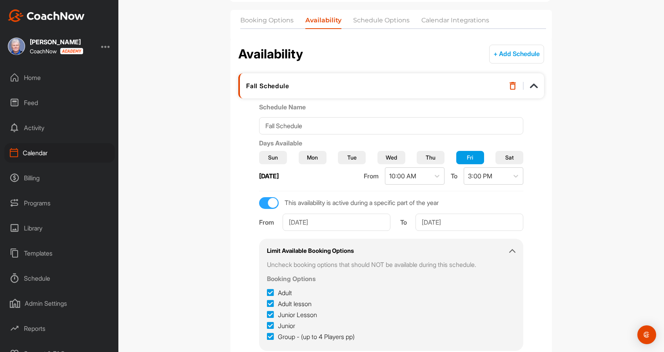
click at [428, 157] on span "Thu" at bounding box center [431, 157] width 10 height 8
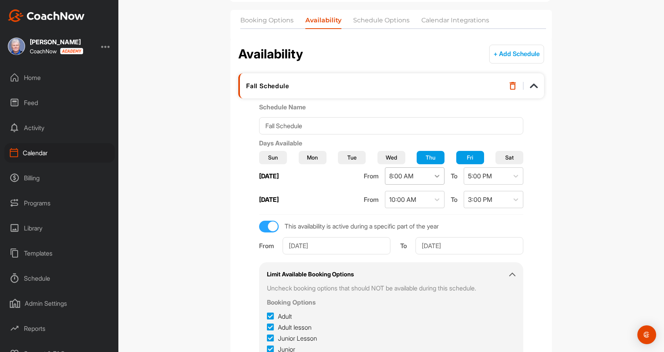
click at [433, 174] on icon at bounding box center [437, 176] width 8 height 8
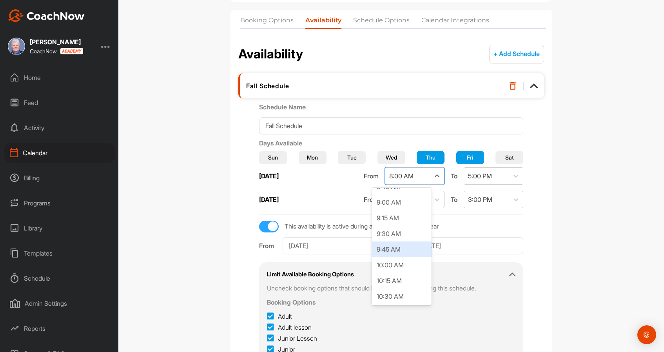
scroll to position [563, 0]
click at [401, 262] on div "10:00 AM" at bounding box center [402, 261] width 60 height 16
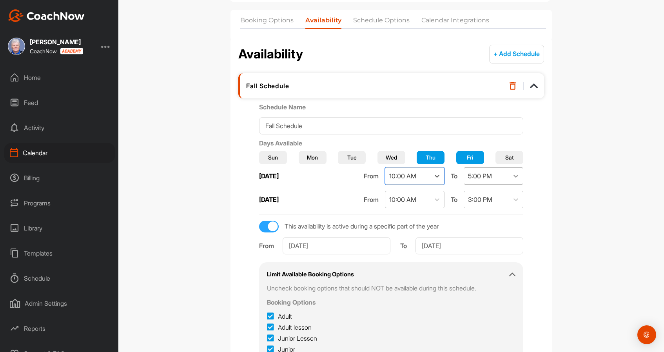
click at [512, 177] on icon at bounding box center [516, 176] width 8 height 8
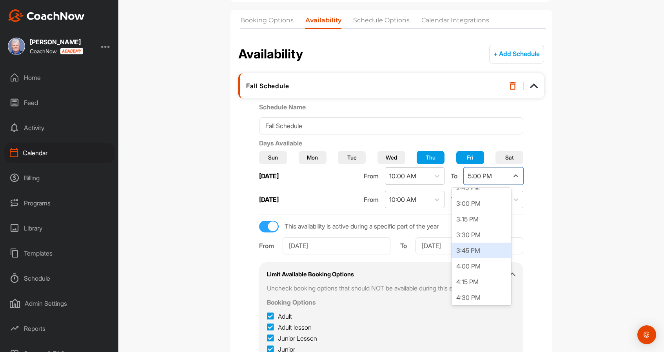
scroll to position [933, 0]
click at [487, 206] on div "3:00 PM" at bounding box center [481, 205] width 60 height 16
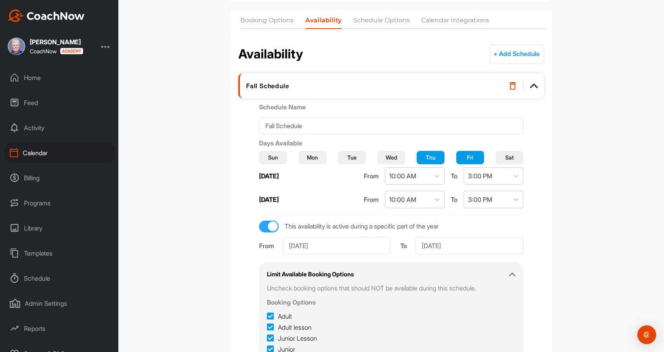
click at [395, 158] on span "Wed" at bounding box center [391, 157] width 11 height 8
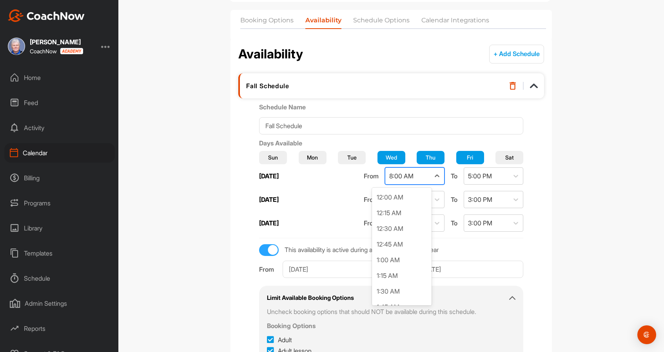
click at [401, 177] on div "8:00 AM" at bounding box center [401, 175] width 24 height 9
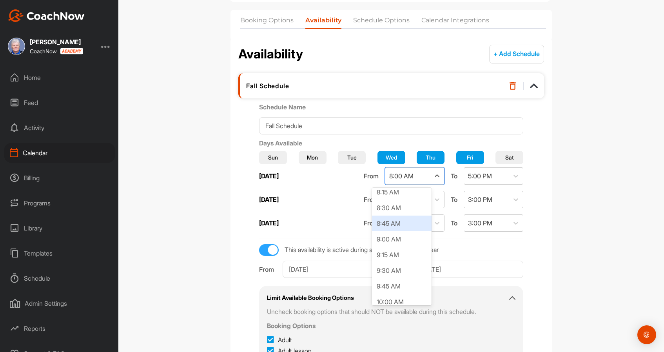
scroll to position [561, 0]
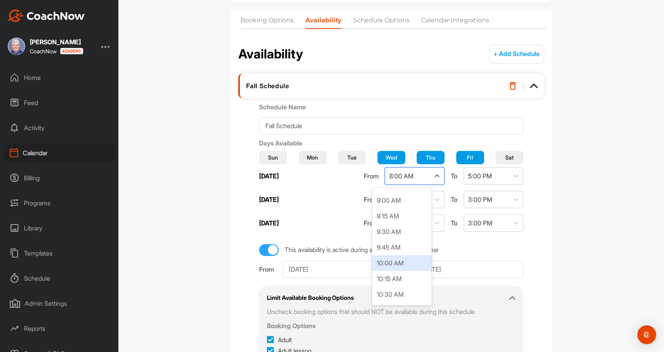
click at [404, 262] on div "10:00 AM" at bounding box center [402, 263] width 60 height 16
click at [495, 173] on div "5:00 PM" at bounding box center [486, 176] width 45 height 16
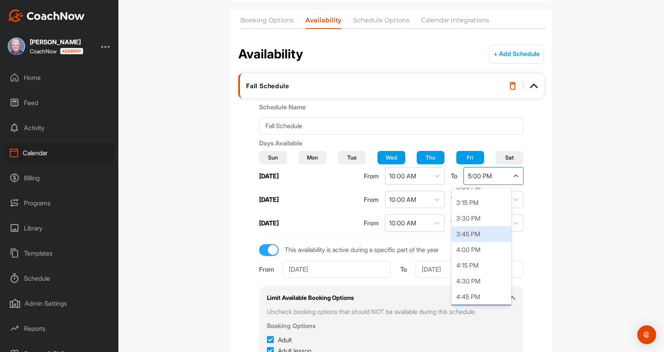
scroll to position [949, 0]
click at [487, 192] on div "3:00 PM" at bounding box center [481, 189] width 60 height 16
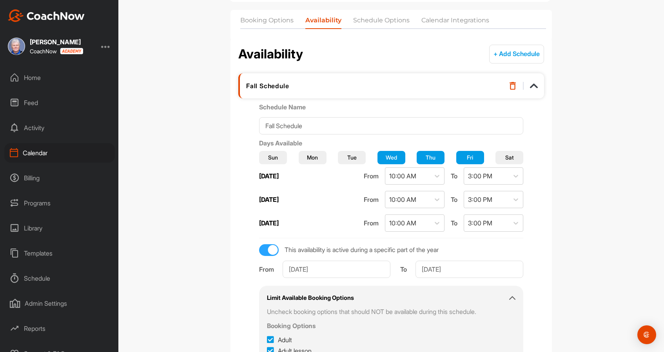
click at [360, 158] on button "Tue" at bounding box center [352, 157] width 28 height 13
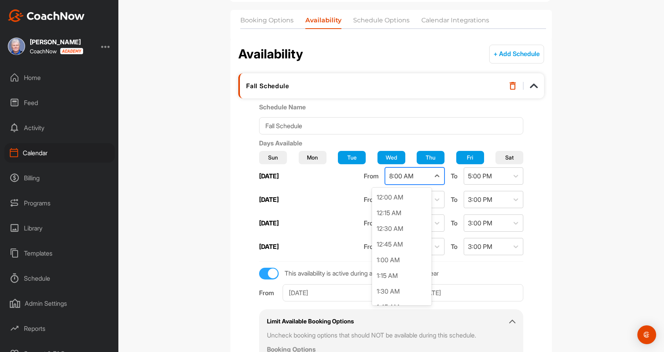
click at [407, 174] on div "8:00 AM" at bounding box center [407, 176] width 45 height 16
click at [407, 239] on div "10:00 AM" at bounding box center [402, 242] width 60 height 16
click at [484, 176] on div "5:00 PM" at bounding box center [486, 176] width 45 height 16
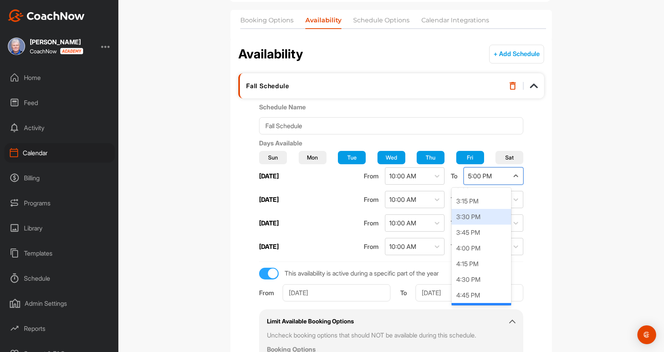
scroll to position [944, 0]
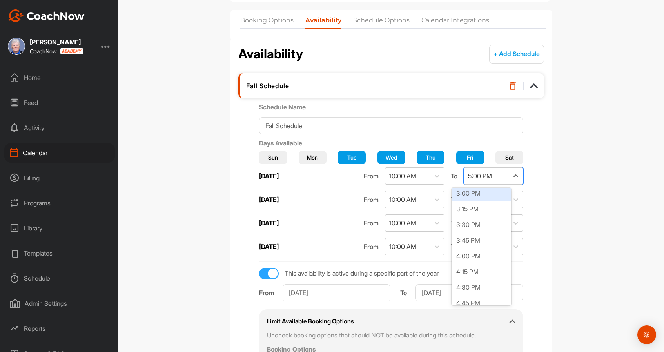
click at [482, 195] on div "3:00 PM" at bounding box center [481, 193] width 60 height 16
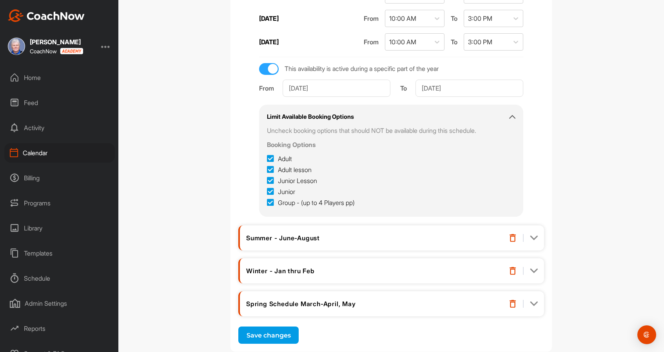
scroll to position [275, 0]
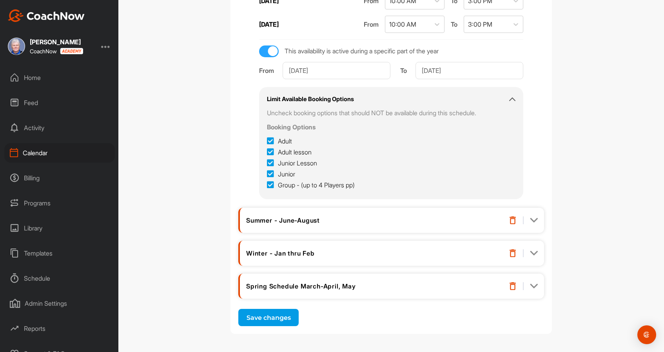
click at [263, 316] on button "Save changes" at bounding box center [268, 317] width 60 height 17
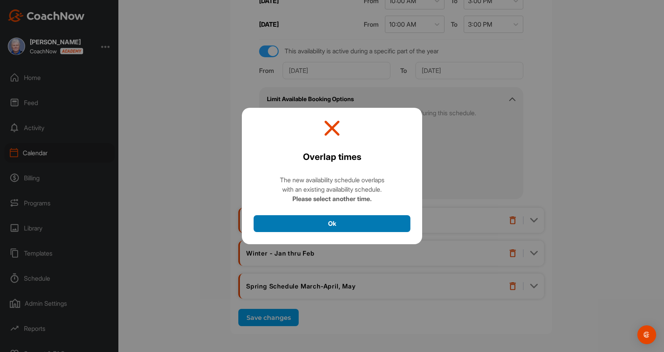
click at [334, 223] on button "Ok" at bounding box center [332, 223] width 157 height 17
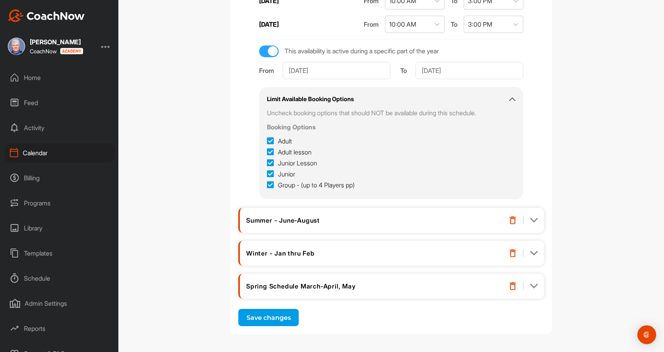
scroll to position [0, 0]
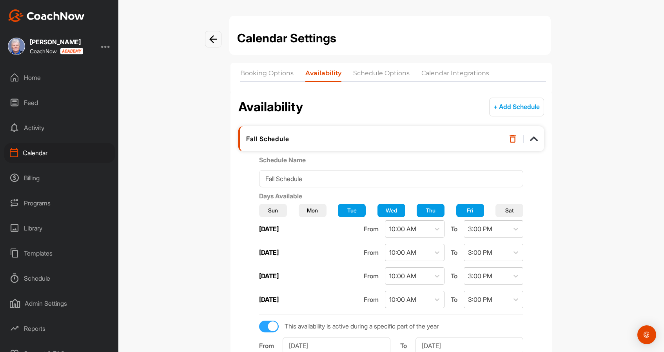
click at [35, 152] on div "Calendar" at bounding box center [59, 153] width 110 height 20
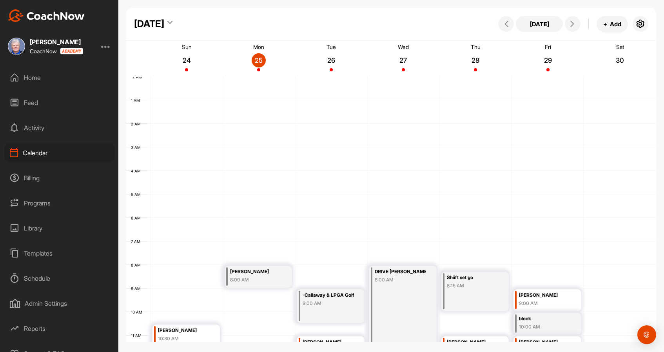
scroll to position [136, 0]
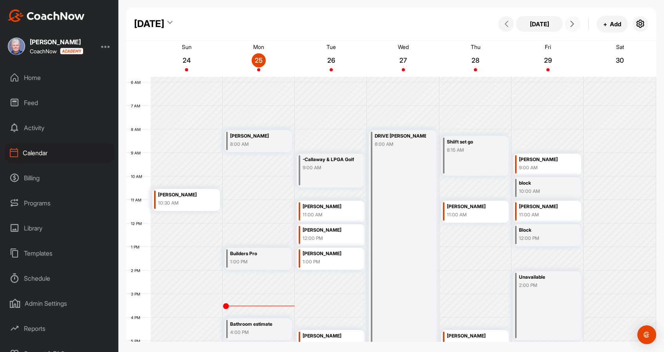
click at [572, 24] on icon at bounding box center [572, 24] width 6 height 6
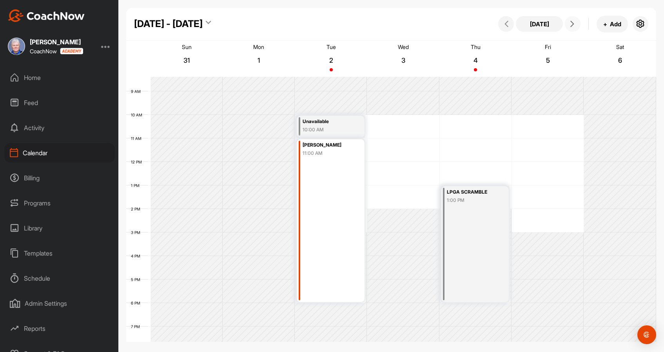
scroll to position [198, 0]
click at [540, 213] on div "12 AM 1 AM 2 AM 3 AM 4 AM 5 AM 6 AM 7 AM 8 AM 9 AM 10 AM 11 AM 12 PM 1 PM 2 PM …" at bounding box center [391, 161] width 530 height 564
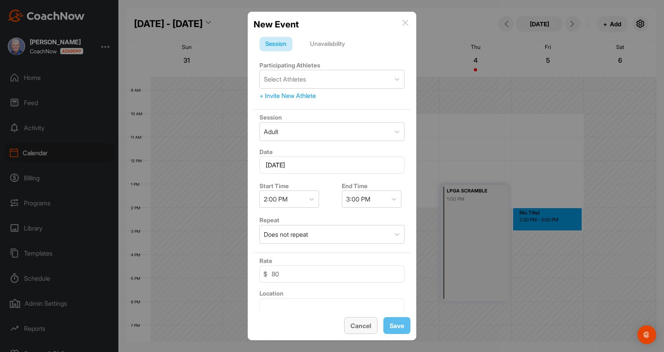
click at [362, 326] on button "Cancel" at bounding box center [360, 325] width 33 height 17
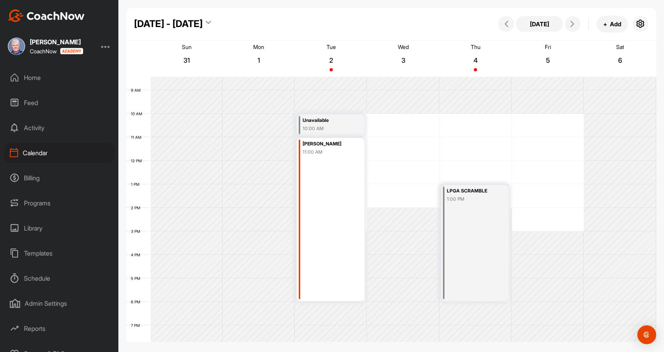
click at [46, 151] on div "Calendar" at bounding box center [59, 153] width 110 height 20
click at [639, 23] on icon "button" at bounding box center [640, 23] width 9 height 9
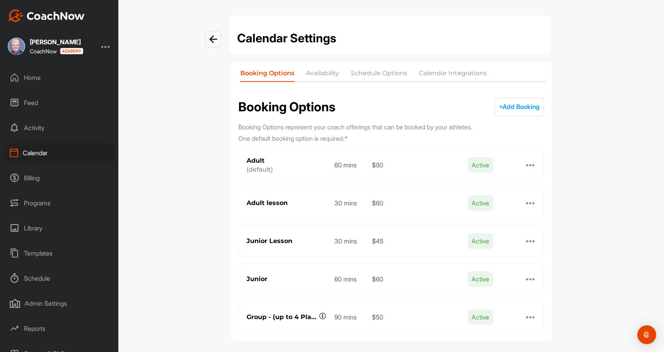
scroll to position [2, 0]
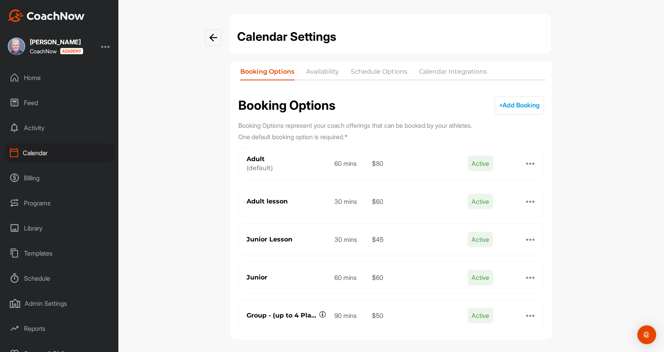
click at [462, 70] on li "Calendar Integrations" at bounding box center [453, 73] width 68 height 13
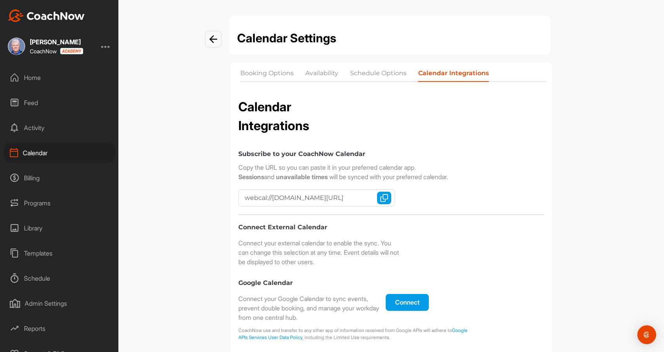
click at [373, 74] on li "Schedule Options" at bounding box center [378, 75] width 56 height 13
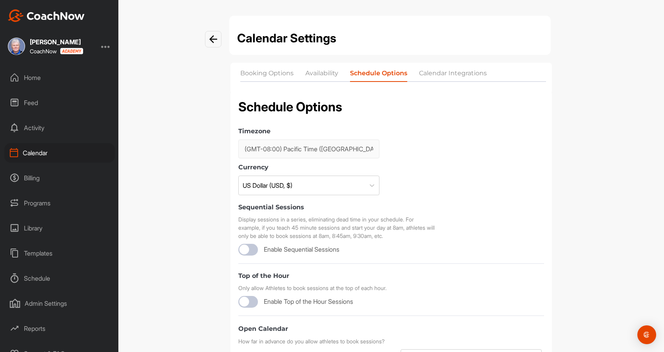
click at [324, 75] on li "Availability" at bounding box center [321, 75] width 33 height 13
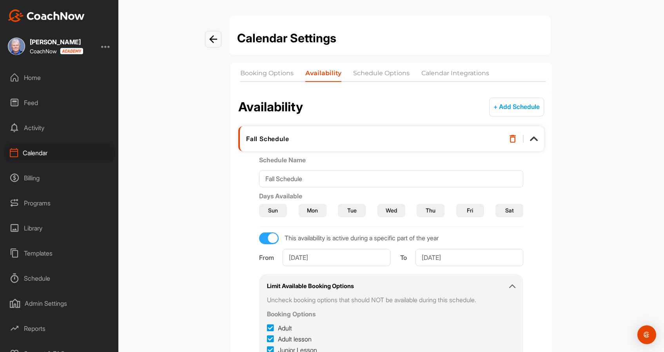
click at [357, 208] on span "Tue" at bounding box center [351, 210] width 9 height 8
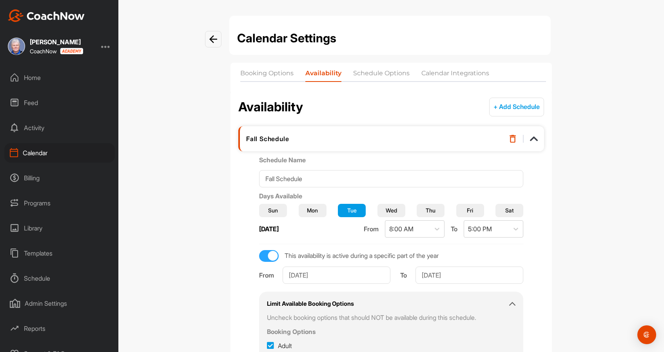
click at [397, 206] on button "Wed" at bounding box center [391, 210] width 28 height 13
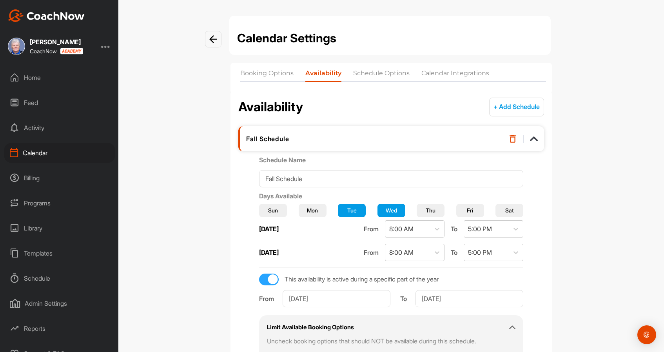
click at [416, 209] on button "Thu" at bounding box center [430, 210] width 28 height 13
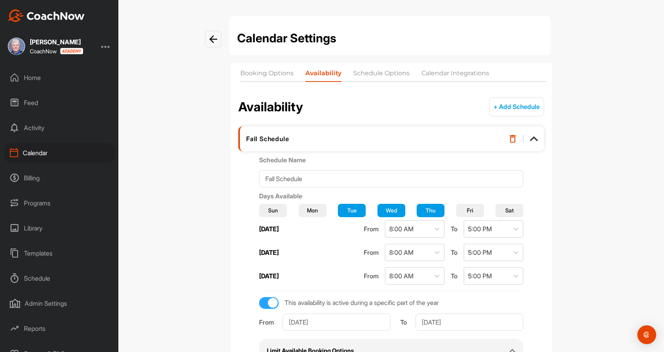
click at [467, 207] on span "Fri" at bounding box center [470, 210] width 6 height 8
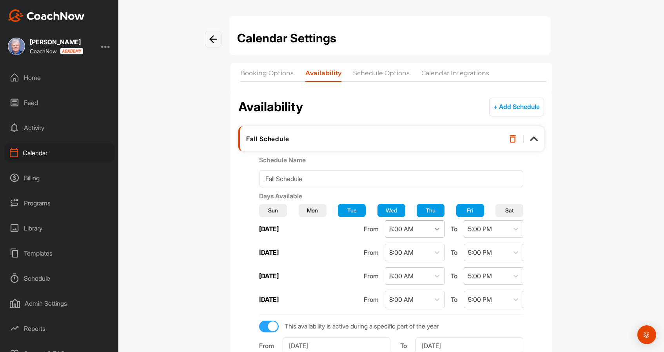
click at [433, 231] on icon at bounding box center [437, 229] width 8 height 8
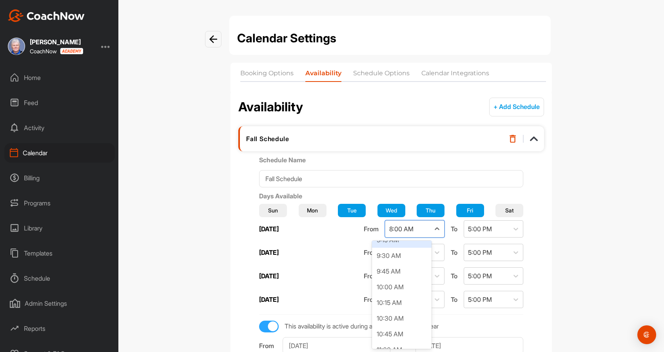
scroll to position [601, 0]
click at [401, 274] on div "10:00 AM" at bounding box center [402, 276] width 60 height 16
click at [430, 254] on div at bounding box center [437, 252] width 14 height 14
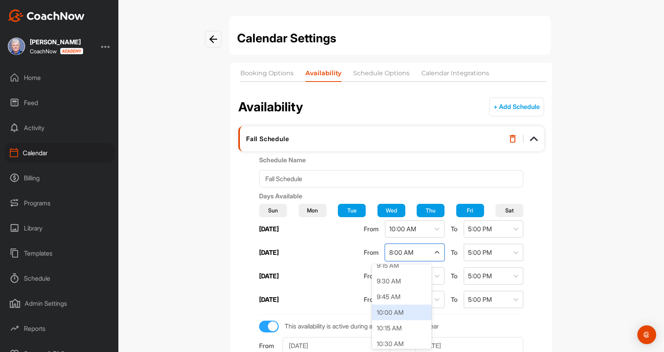
click at [414, 316] on div "10:00 AM" at bounding box center [402, 312] width 60 height 16
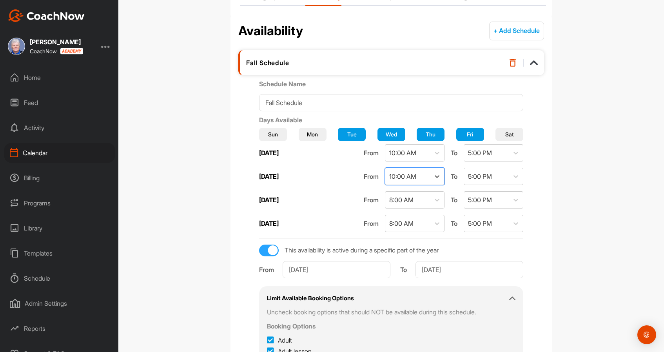
scroll to position [80, 0]
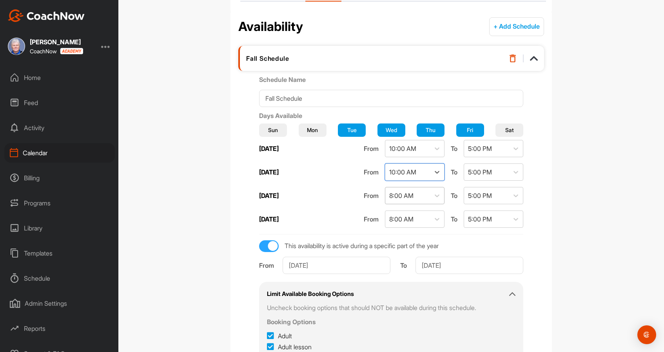
click at [412, 195] on div "8:00 AM" at bounding box center [407, 195] width 45 height 16
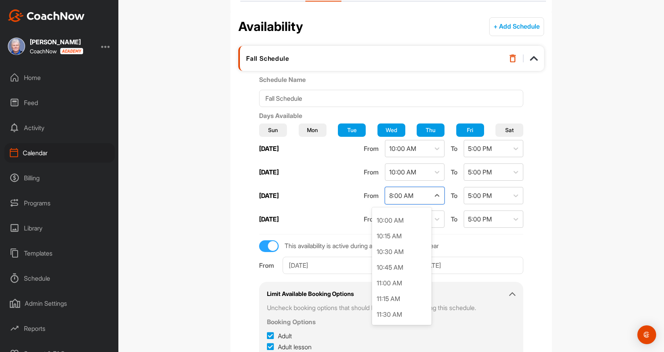
scroll to position [624, 0]
click at [407, 225] on div "10:00 AM" at bounding box center [402, 220] width 60 height 16
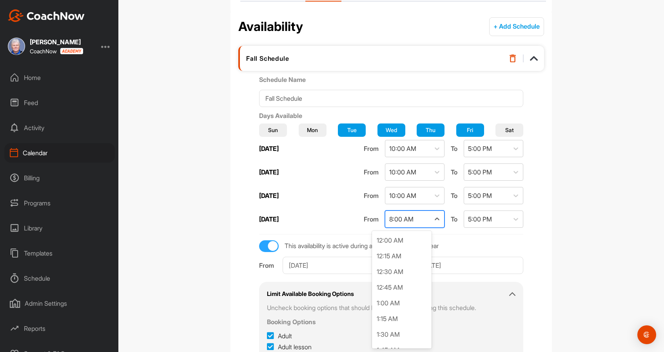
click at [408, 221] on div "8:00 AM" at bounding box center [407, 219] width 45 height 16
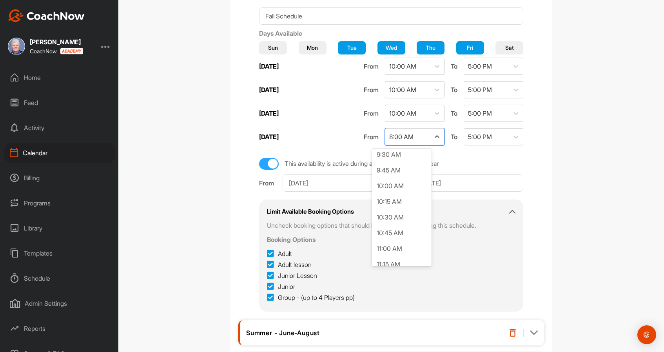
scroll to position [601, 0]
click at [402, 189] on div "10:00 AM" at bounding box center [402, 184] width 60 height 16
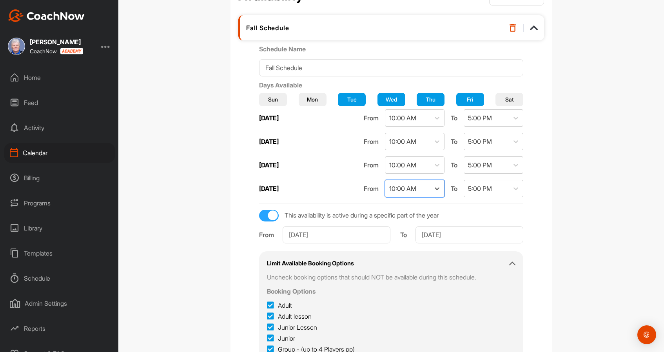
scroll to position [85, 0]
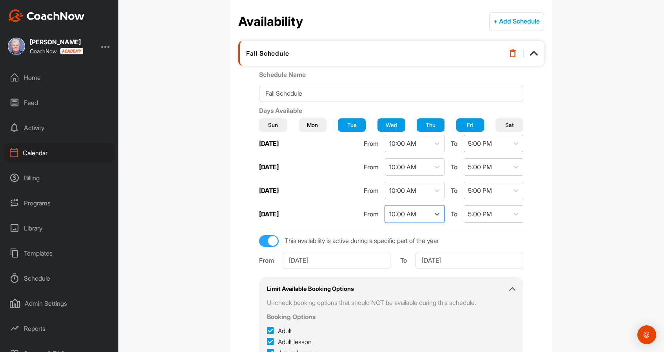
click at [488, 147] on div "5:00 PM" at bounding box center [486, 143] width 45 height 16
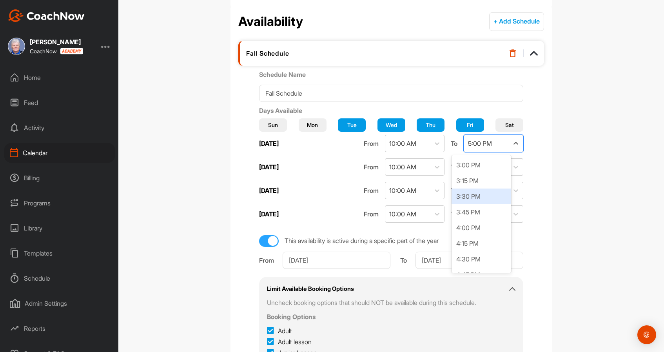
scroll to position [941, 0]
click at [484, 168] on div "3:00 PM" at bounding box center [481, 164] width 60 height 16
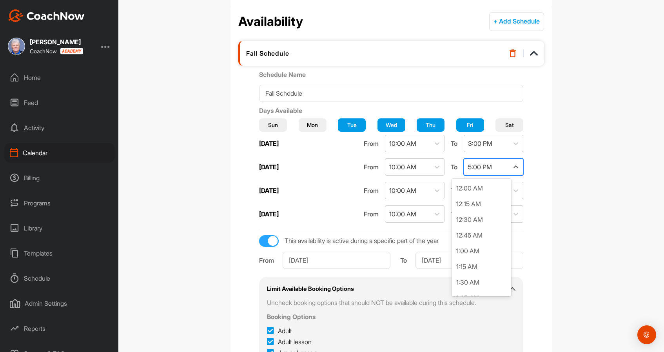
click at [484, 168] on div "5:00 PM" at bounding box center [486, 167] width 45 height 16
click at [478, 189] on div "3:00 PM" at bounding box center [481, 188] width 60 height 16
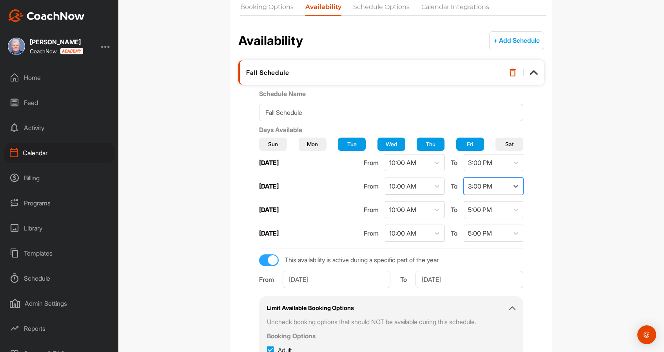
scroll to position [68, 0]
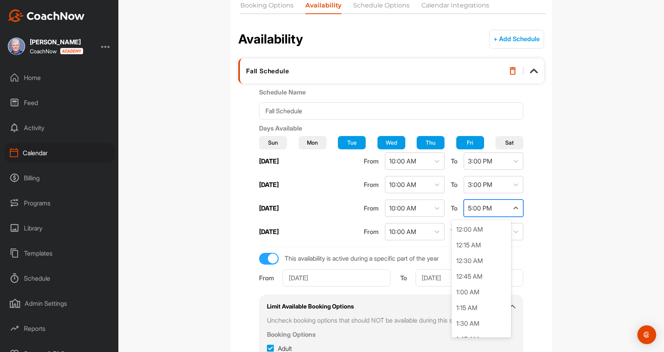
click at [476, 205] on div "5:00 PM" at bounding box center [480, 207] width 24 height 9
click at [471, 235] on div "3:00 PM" at bounding box center [481, 233] width 60 height 16
click at [471, 231] on div "5:00 PM" at bounding box center [480, 231] width 24 height 9
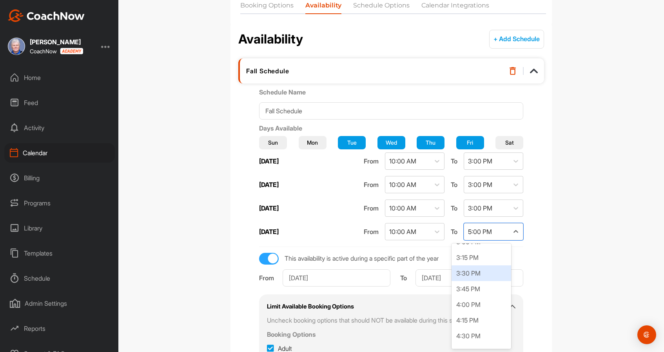
scroll to position [946, 0]
click at [471, 251] on div "3:00 PM" at bounding box center [481, 247] width 60 height 16
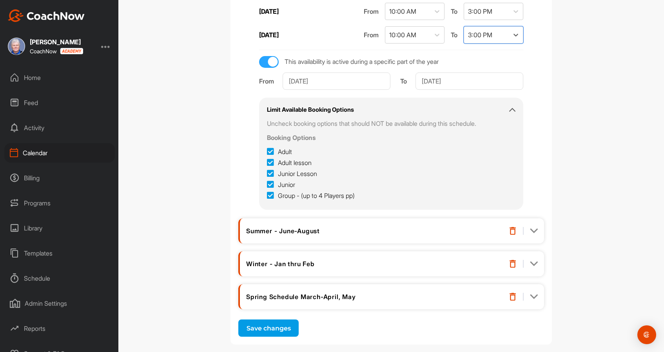
scroll to position [272, 0]
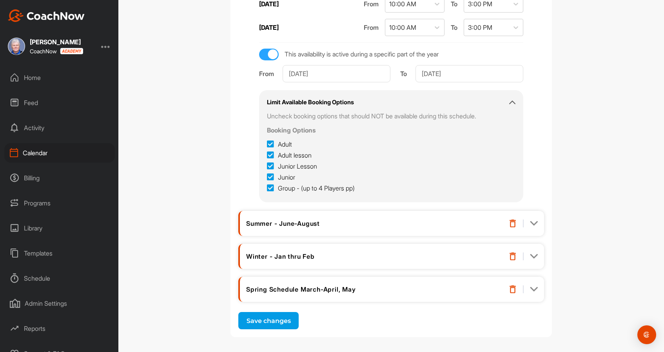
click at [275, 321] on button "Save changes" at bounding box center [268, 320] width 60 height 17
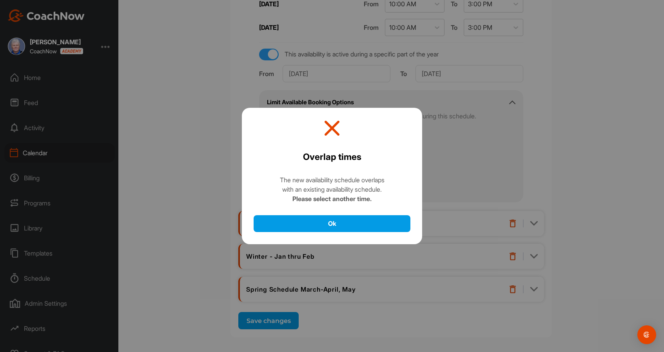
click at [332, 129] on icon at bounding box center [332, 129] width 18 height 18
click at [339, 225] on button "Ok" at bounding box center [332, 223] width 157 height 17
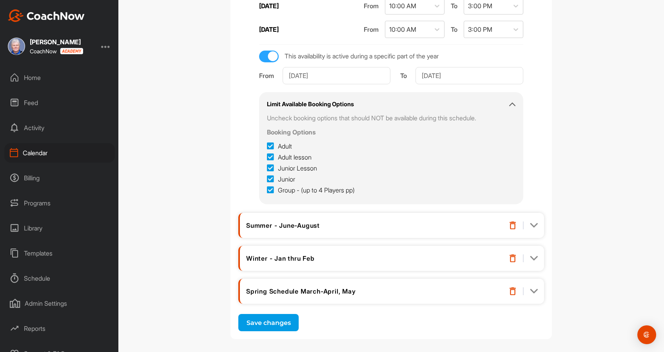
scroll to position [270, 0]
click at [267, 320] on button "Save changes" at bounding box center [268, 321] width 60 height 17
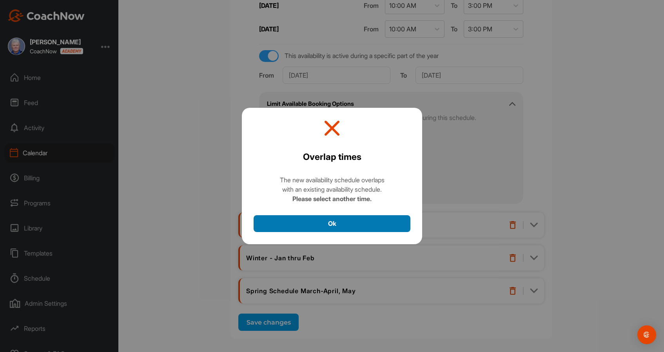
click at [324, 228] on button "Ok" at bounding box center [332, 223] width 157 height 17
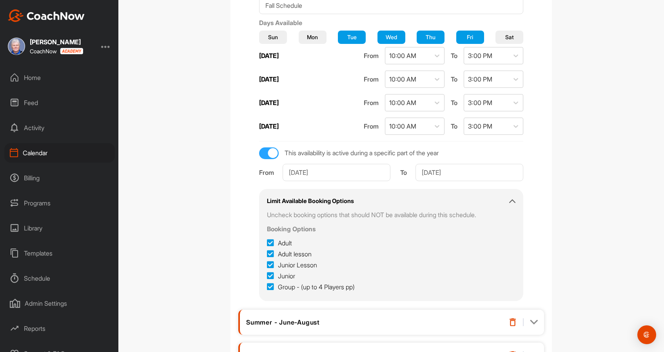
scroll to position [275, 0]
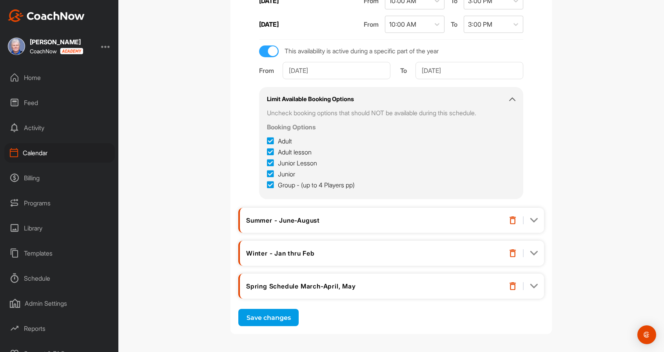
click at [277, 317] on button "Save changes" at bounding box center [268, 317] width 60 height 17
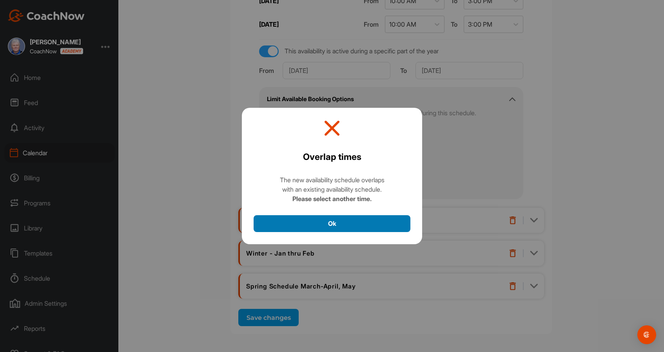
click at [333, 223] on button "Ok" at bounding box center [332, 223] width 157 height 17
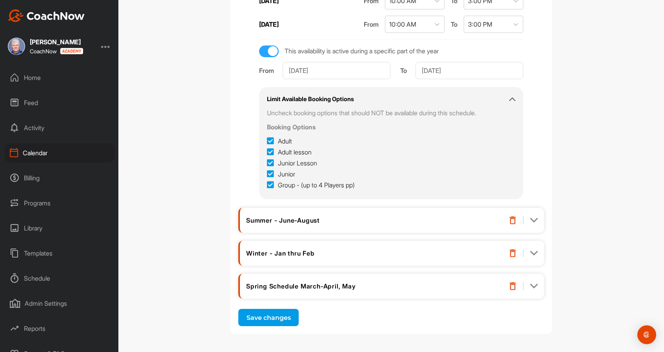
click at [277, 317] on button "Save changes" at bounding box center [268, 317] width 60 height 17
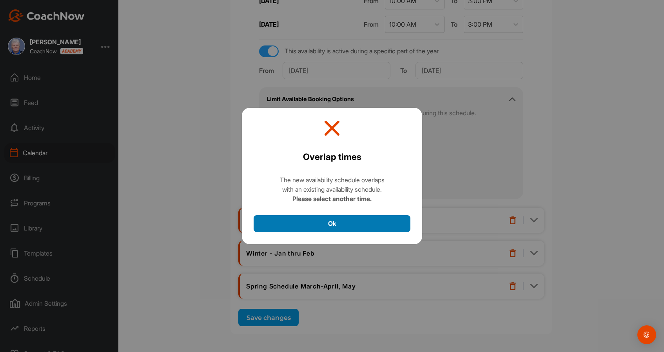
click at [330, 223] on button "Ok" at bounding box center [332, 223] width 157 height 17
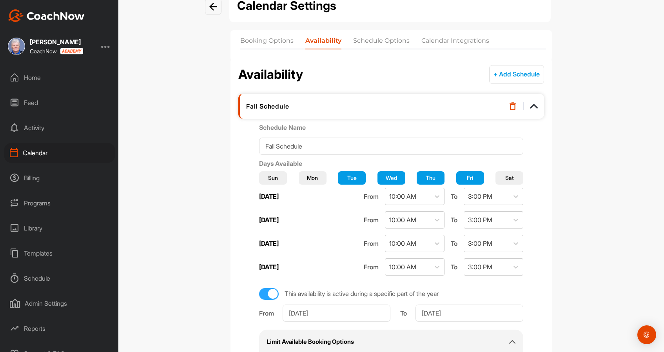
scroll to position [0, 0]
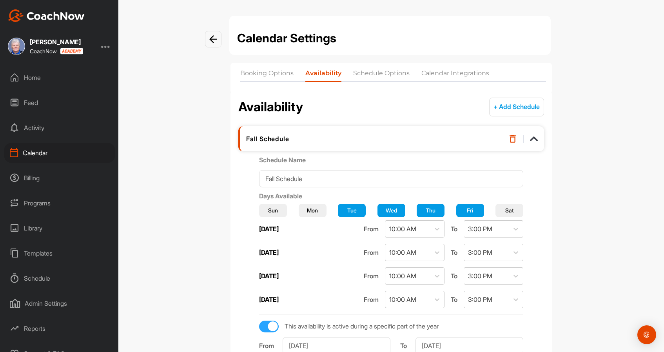
click at [212, 39] on img at bounding box center [213, 39] width 8 height 8
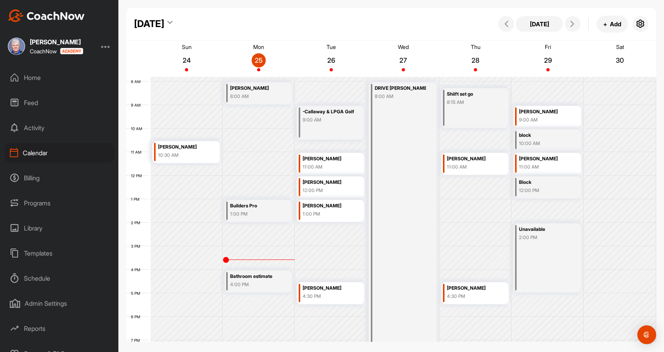
scroll to position [182, 0]
click at [574, 24] on icon at bounding box center [572, 24] width 6 height 6
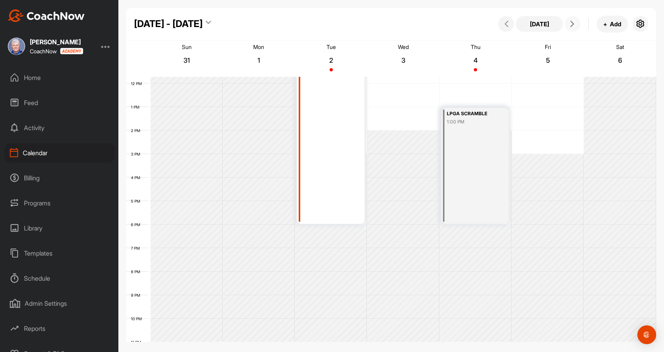
scroll to position [299, 0]
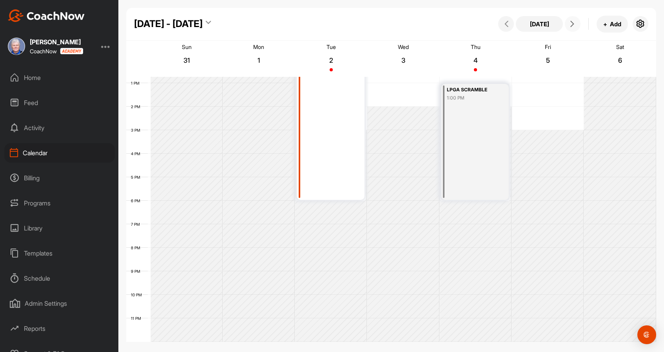
click at [572, 27] on icon at bounding box center [572, 24] width 6 height 6
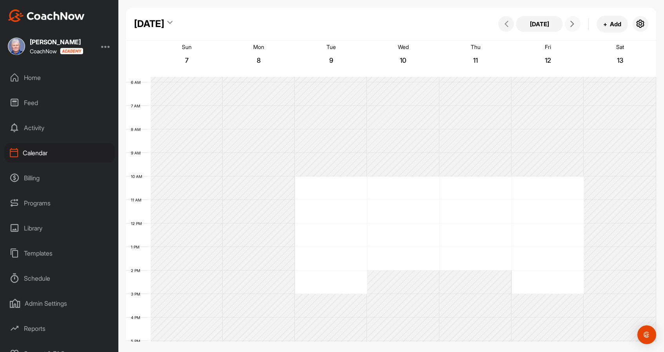
click at [570, 22] on icon at bounding box center [572, 24] width 6 height 6
click at [570, 24] on icon at bounding box center [572, 24] width 6 height 6
click at [603, 24] on span "+" at bounding box center [605, 24] width 4 height 8
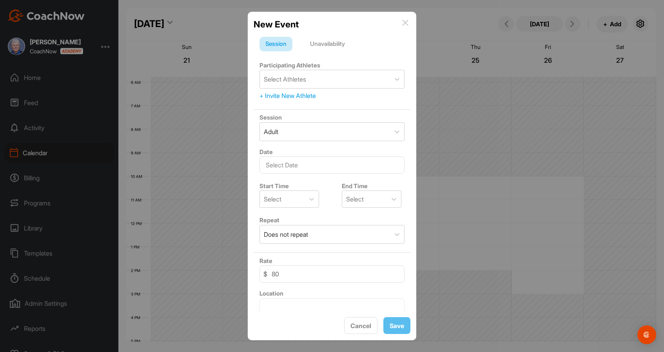
click at [643, 23] on div at bounding box center [332, 176] width 664 height 352
click at [639, 25] on div at bounding box center [332, 176] width 664 height 352
click at [359, 323] on button "Cancel" at bounding box center [360, 325] width 33 height 17
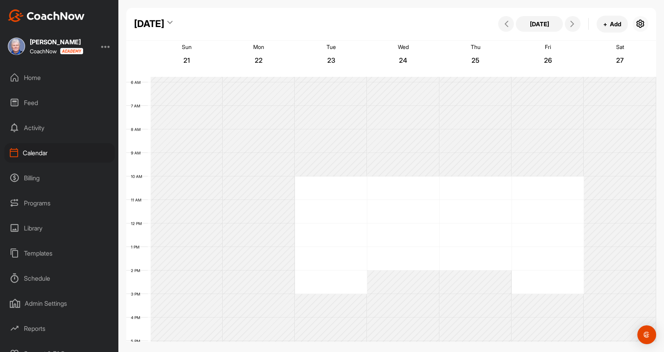
click at [639, 25] on icon "button" at bounding box center [640, 23] width 9 height 9
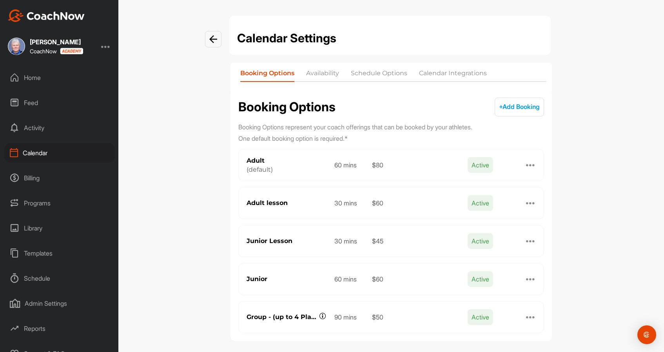
click at [319, 72] on li "Availability" at bounding box center [322, 75] width 33 height 13
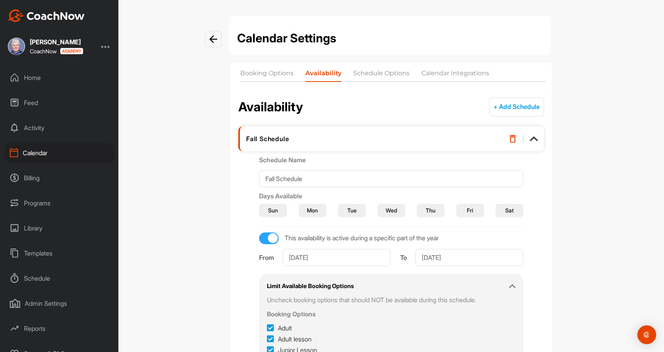
scroll to position [14, 0]
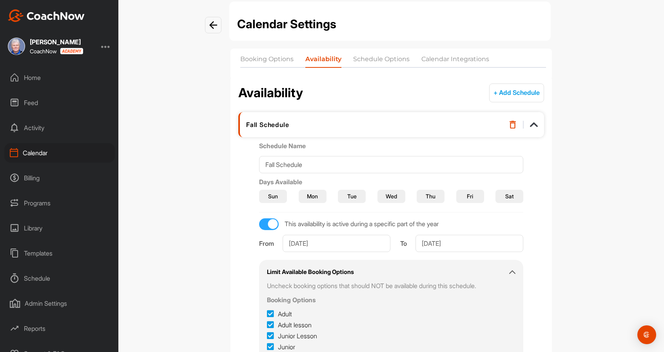
click at [357, 195] on span "Tue" at bounding box center [351, 196] width 9 height 8
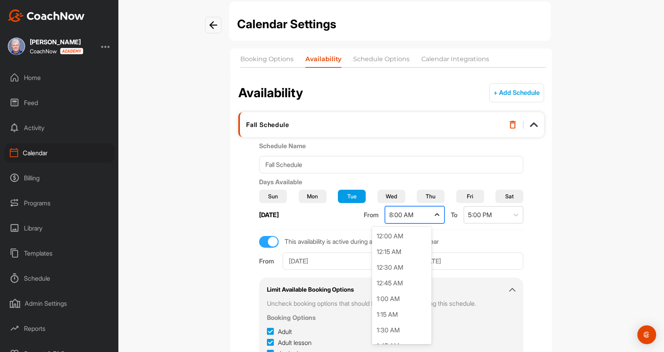
click at [433, 213] on icon at bounding box center [437, 215] width 8 height 8
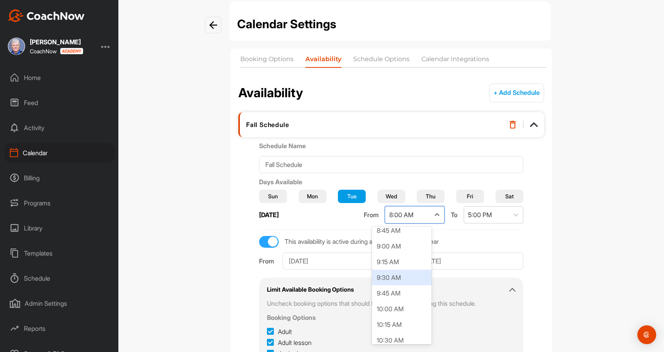
scroll to position [559, 0]
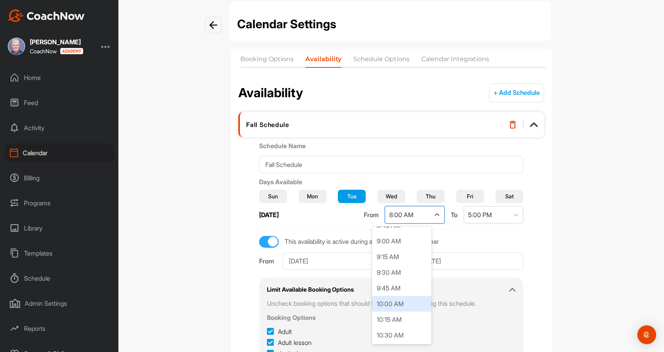
click at [402, 305] on div "10:00 AM" at bounding box center [402, 304] width 60 height 16
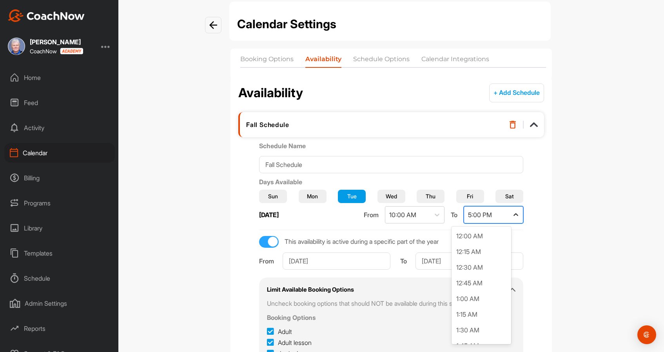
click at [512, 216] on icon at bounding box center [516, 215] width 8 height 8
click at [482, 257] on div "3:00 PM" at bounding box center [481, 255] width 60 height 16
click at [393, 195] on span "Wed" at bounding box center [391, 196] width 11 height 8
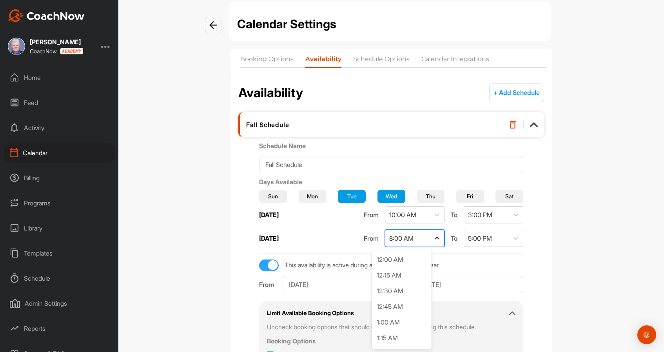
click at [433, 236] on icon at bounding box center [437, 238] width 8 height 8
click at [412, 306] on div "10:00 AM" at bounding box center [402, 309] width 60 height 16
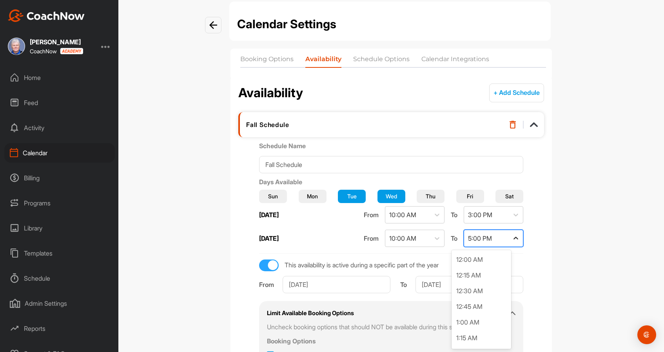
click at [512, 239] on icon at bounding box center [516, 238] width 8 height 8
click at [476, 276] on div "3:00 PM" at bounding box center [481, 274] width 60 height 16
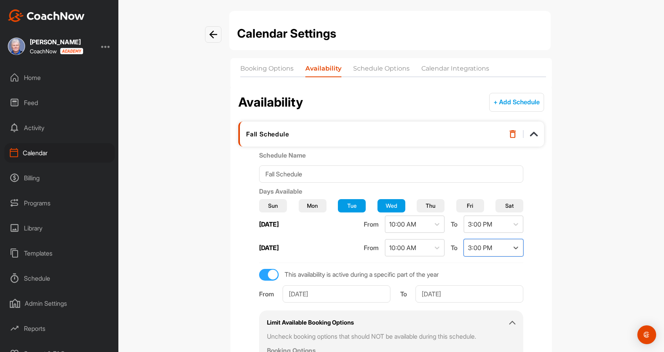
scroll to position [5, 0]
click at [426, 205] on span "Thu" at bounding box center [431, 205] width 10 height 8
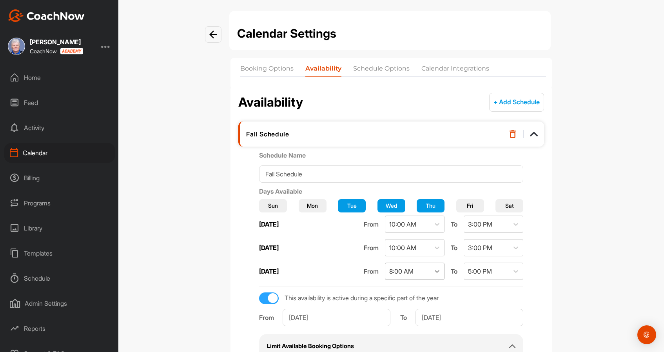
click at [433, 272] on icon at bounding box center [437, 271] width 8 height 8
click at [414, 308] on div "10:00 AM" at bounding box center [402, 310] width 60 height 16
click at [493, 268] on div "5:00 PM" at bounding box center [486, 271] width 45 height 16
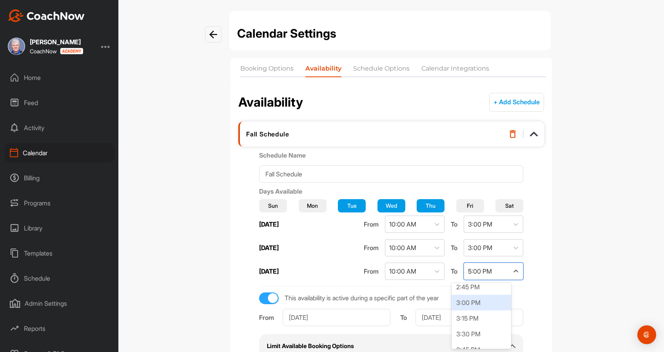
click at [486, 303] on div "3:00 PM" at bounding box center [481, 303] width 60 height 16
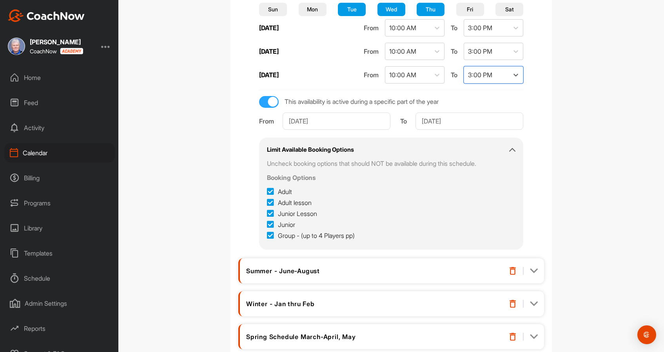
scroll to position [252, 0]
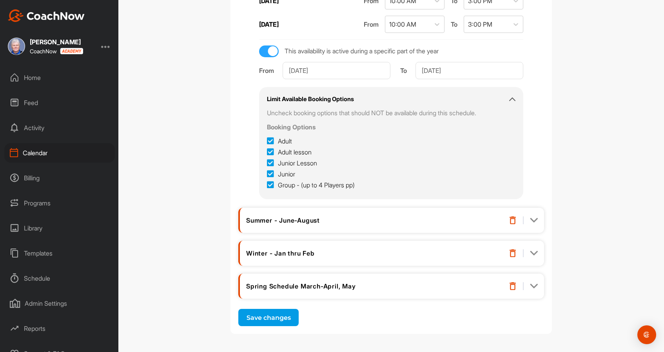
click at [268, 318] on button "Save changes" at bounding box center [268, 317] width 60 height 17
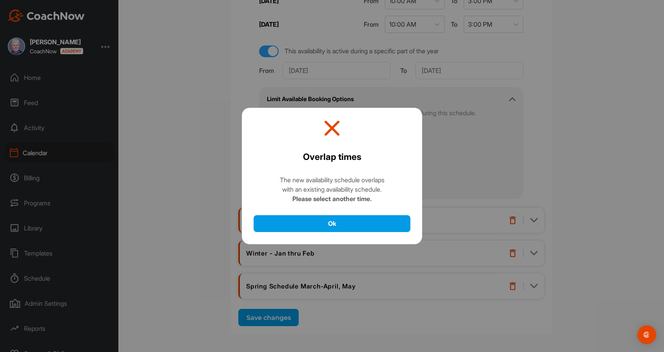
click at [333, 121] on icon at bounding box center [332, 129] width 18 height 18
click at [335, 223] on button "Ok" at bounding box center [332, 223] width 157 height 17
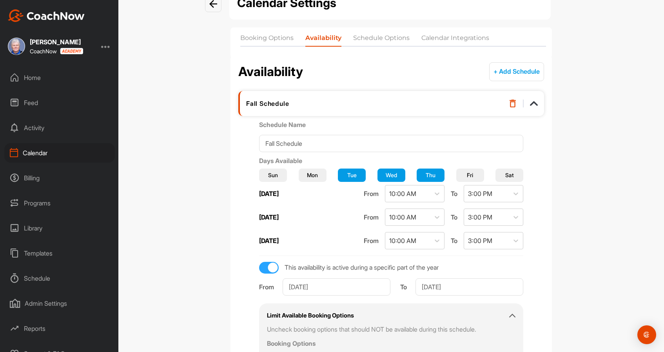
scroll to position [0, 0]
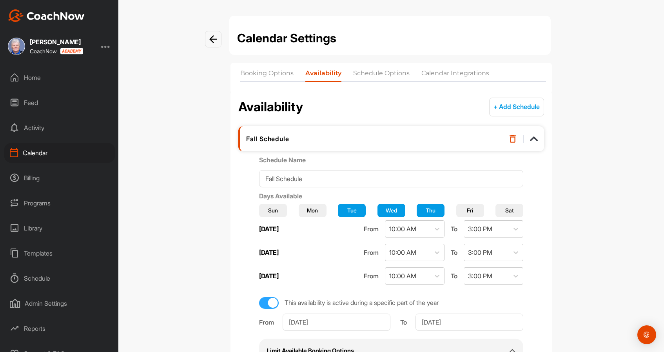
click at [387, 71] on li "Schedule Options" at bounding box center [381, 75] width 56 height 13
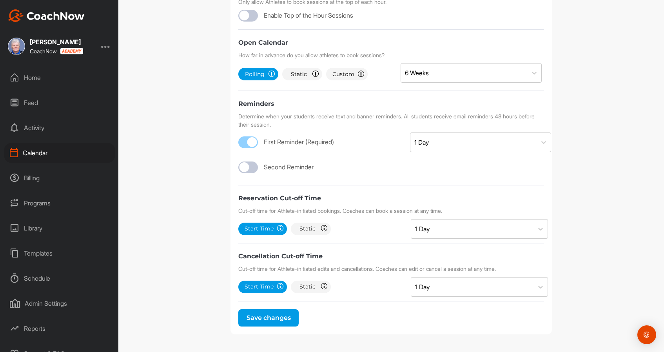
scroll to position [286, 0]
click at [272, 319] on button "Save changes" at bounding box center [268, 317] width 60 height 17
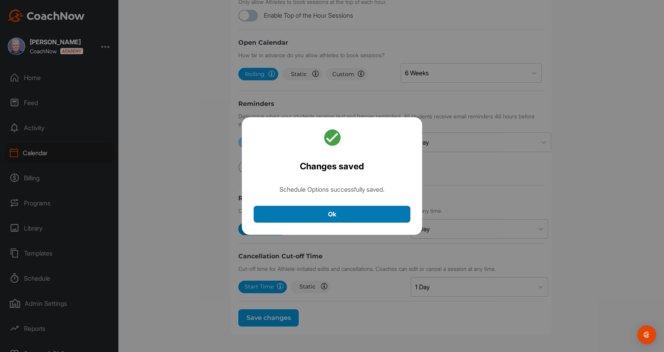
click at [340, 214] on button "Ok" at bounding box center [332, 214] width 157 height 17
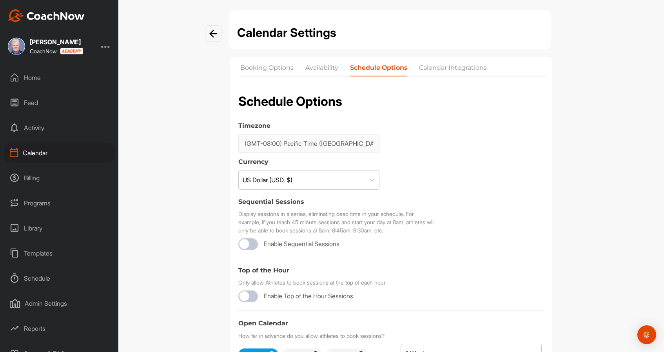
scroll to position [0, 0]
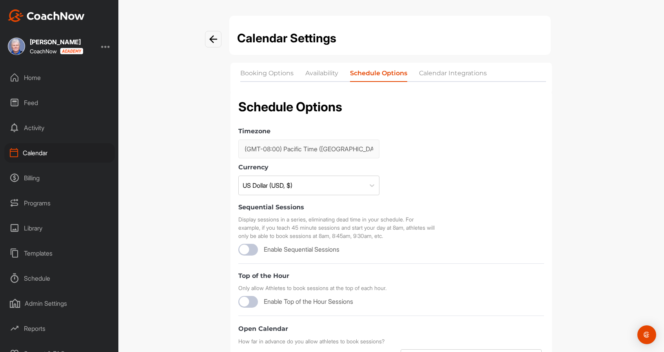
click at [246, 302] on div at bounding box center [244, 302] width 10 height 10
checkbox input "true"
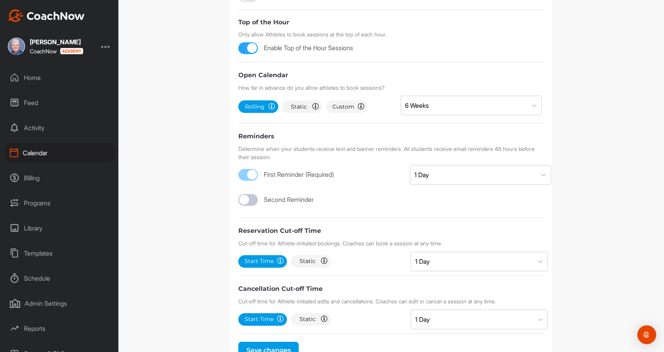
scroll to position [255, 0]
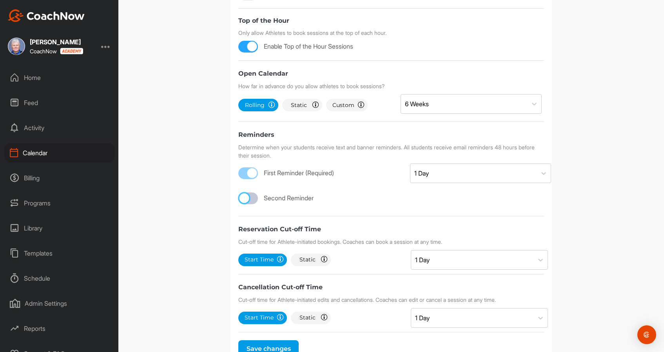
click at [247, 200] on div at bounding box center [244, 198] width 10 height 10
checkbox input "true"
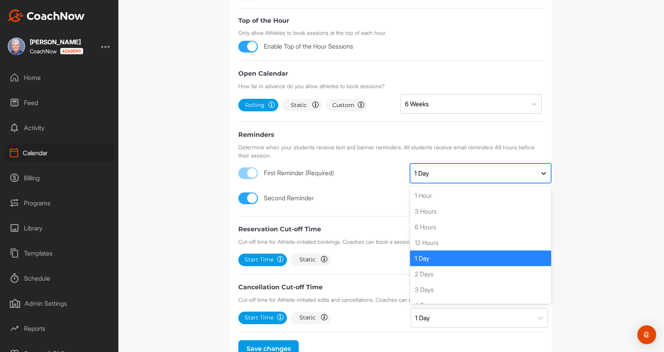
click at [543, 175] on icon at bounding box center [544, 173] width 8 height 8
click at [443, 286] on div "3 Days" at bounding box center [480, 290] width 141 height 16
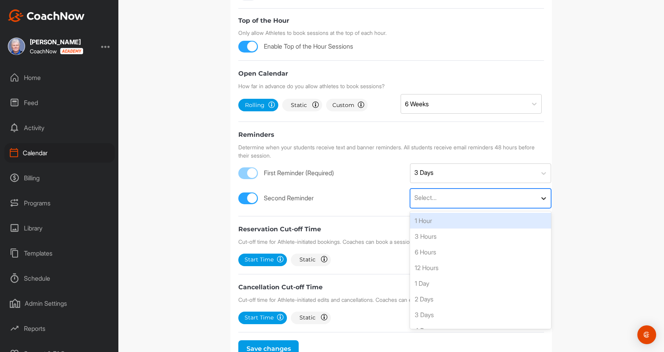
click at [543, 196] on icon at bounding box center [544, 198] width 8 height 8
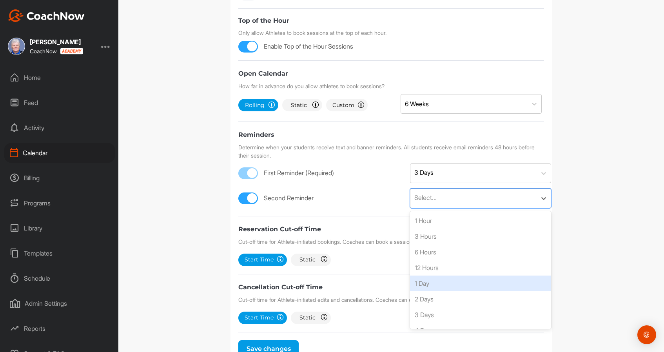
click at [498, 279] on div "1 Day" at bounding box center [480, 283] width 141 height 16
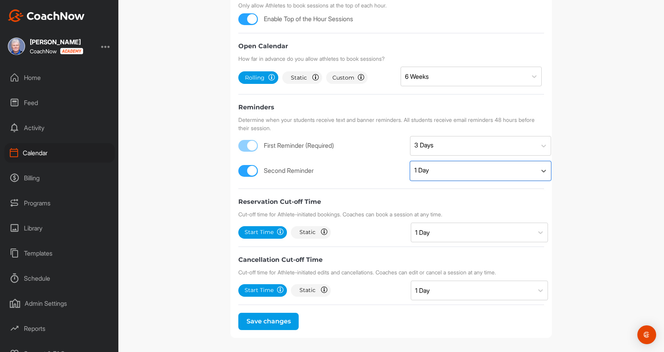
scroll to position [286, 0]
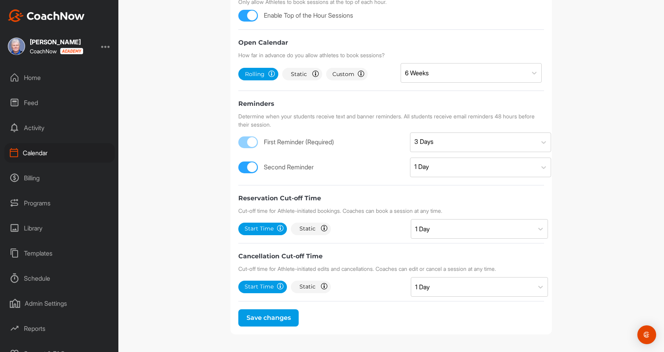
click at [270, 317] on button "Save changes" at bounding box center [268, 317] width 60 height 17
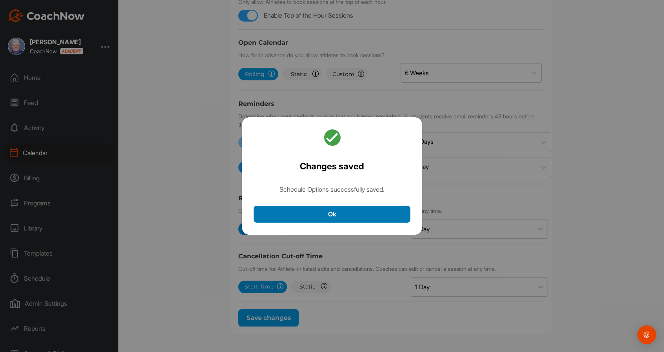
click at [331, 213] on button "Ok" at bounding box center [332, 214] width 157 height 17
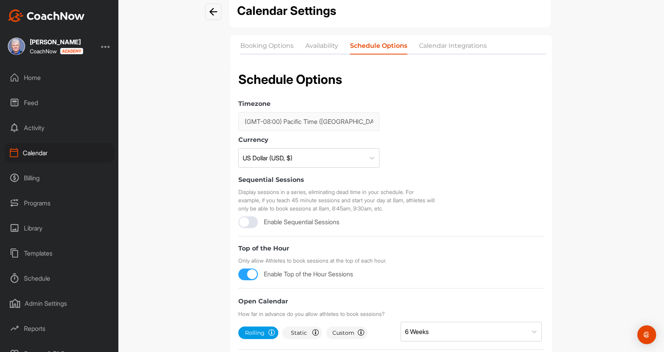
scroll to position [29, 0]
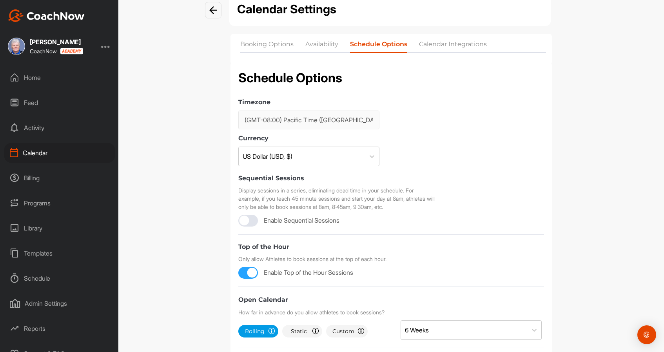
click at [316, 43] on li "Availability" at bounding box center [321, 46] width 33 height 13
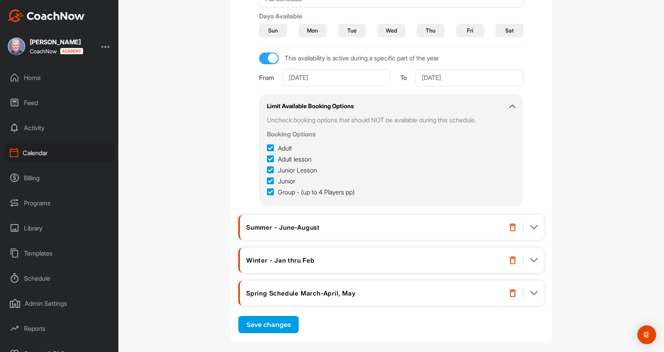
scroll to position [181, 0]
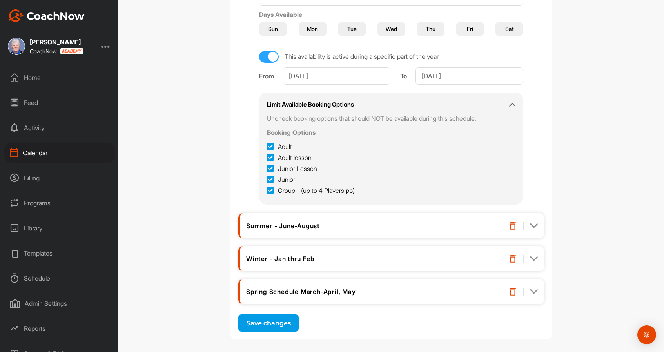
click at [355, 27] on span "Tue" at bounding box center [351, 29] width 9 height 8
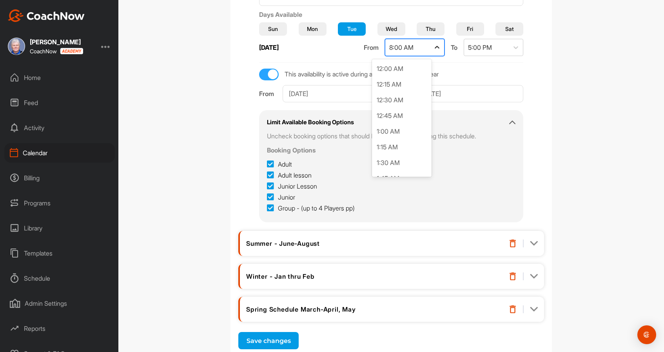
click at [433, 47] on icon at bounding box center [437, 47] width 8 height 8
click at [386, 167] on div "10:00 AM" at bounding box center [402, 167] width 60 height 16
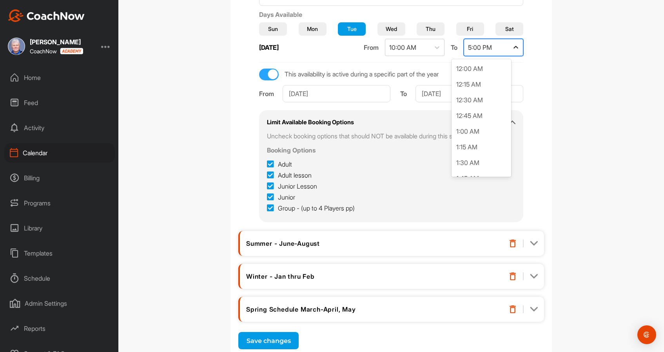
click at [509, 46] on div at bounding box center [516, 47] width 14 height 14
click at [477, 132] on div "4:30 PM" at bounding box center [481, 133] width 60 height 16
click at [512, 45] on icon at bounding box center [516, 47] width 8 height 8
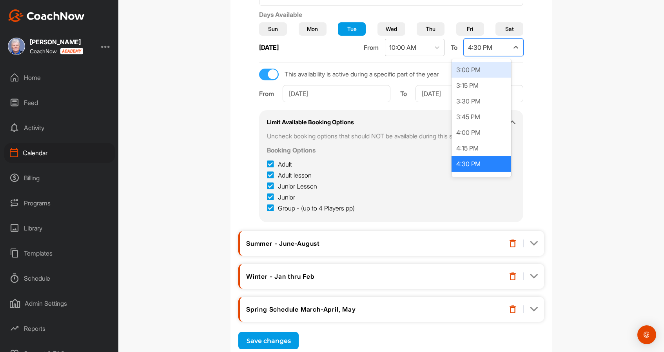
click at [475, 67] on div "3:00 PM" at bounding box center [481, 70] width 60 height 16
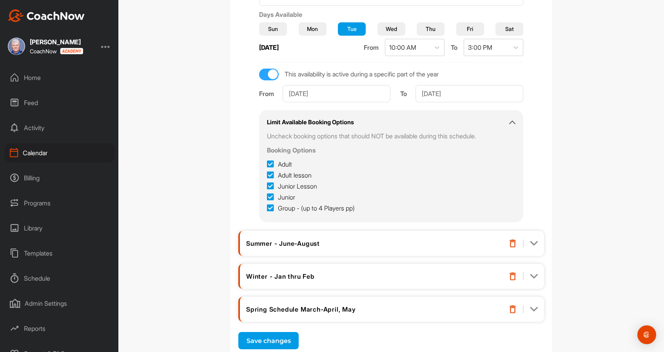
click at [276, 341] on button "Save changes" at bounding box center [268, 340] width 60 height 17
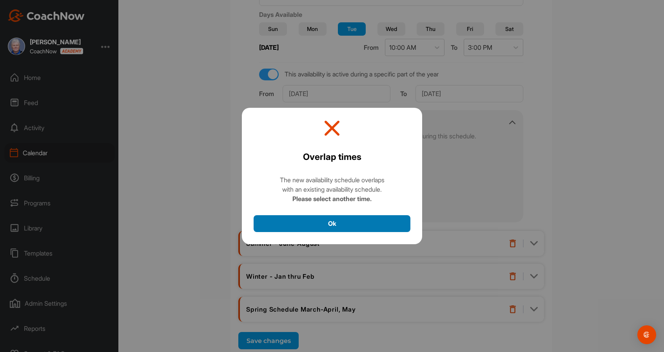
click at [334, 225] on button "Ok" at bounding box center [332, 223] width 157 height 17
